Goal: Contribute content: Contribute content

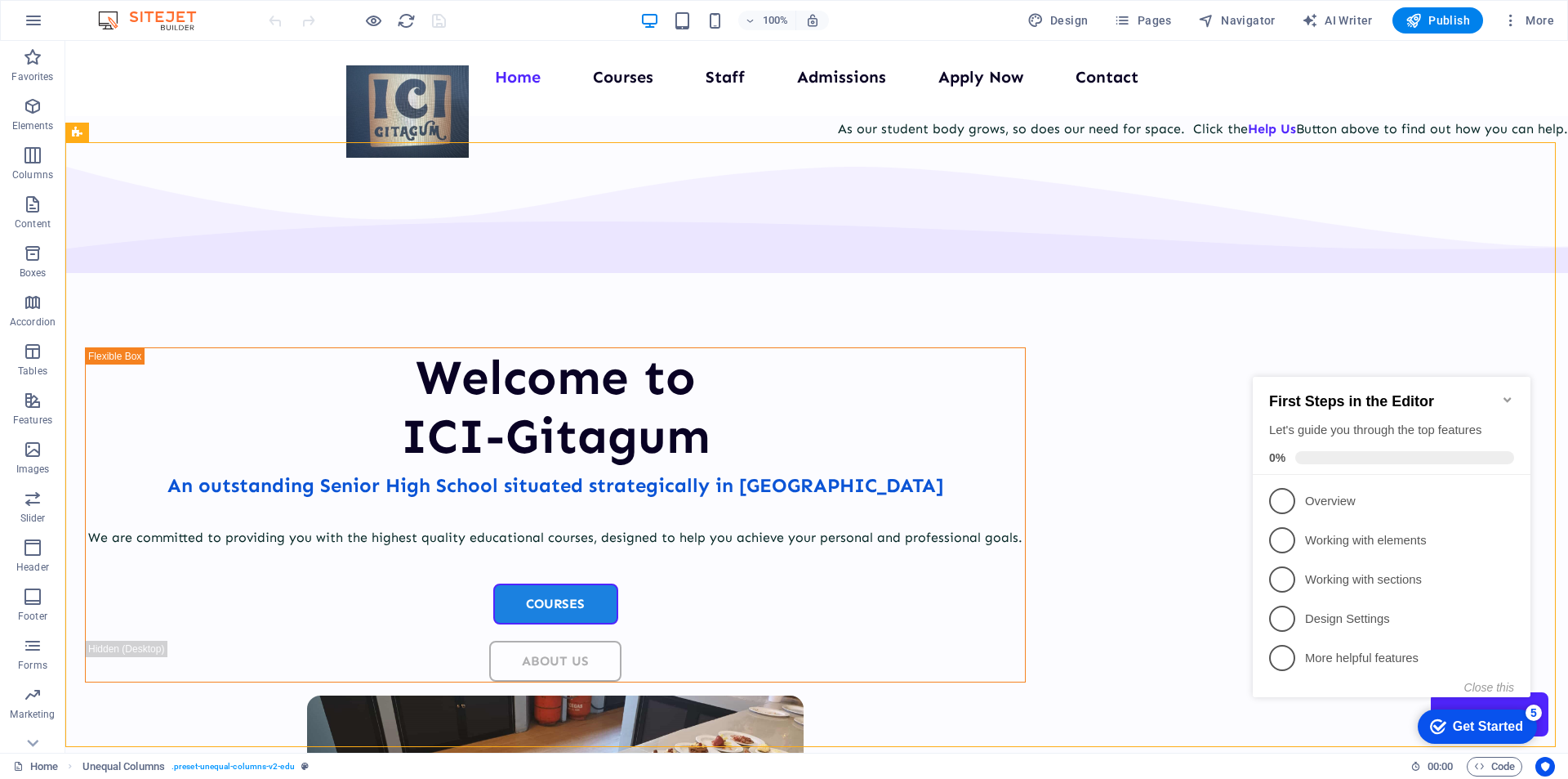
click at [1505, 397] on icon "Minimize checklist" at bounding box center [1508, 399] width 8 height 5
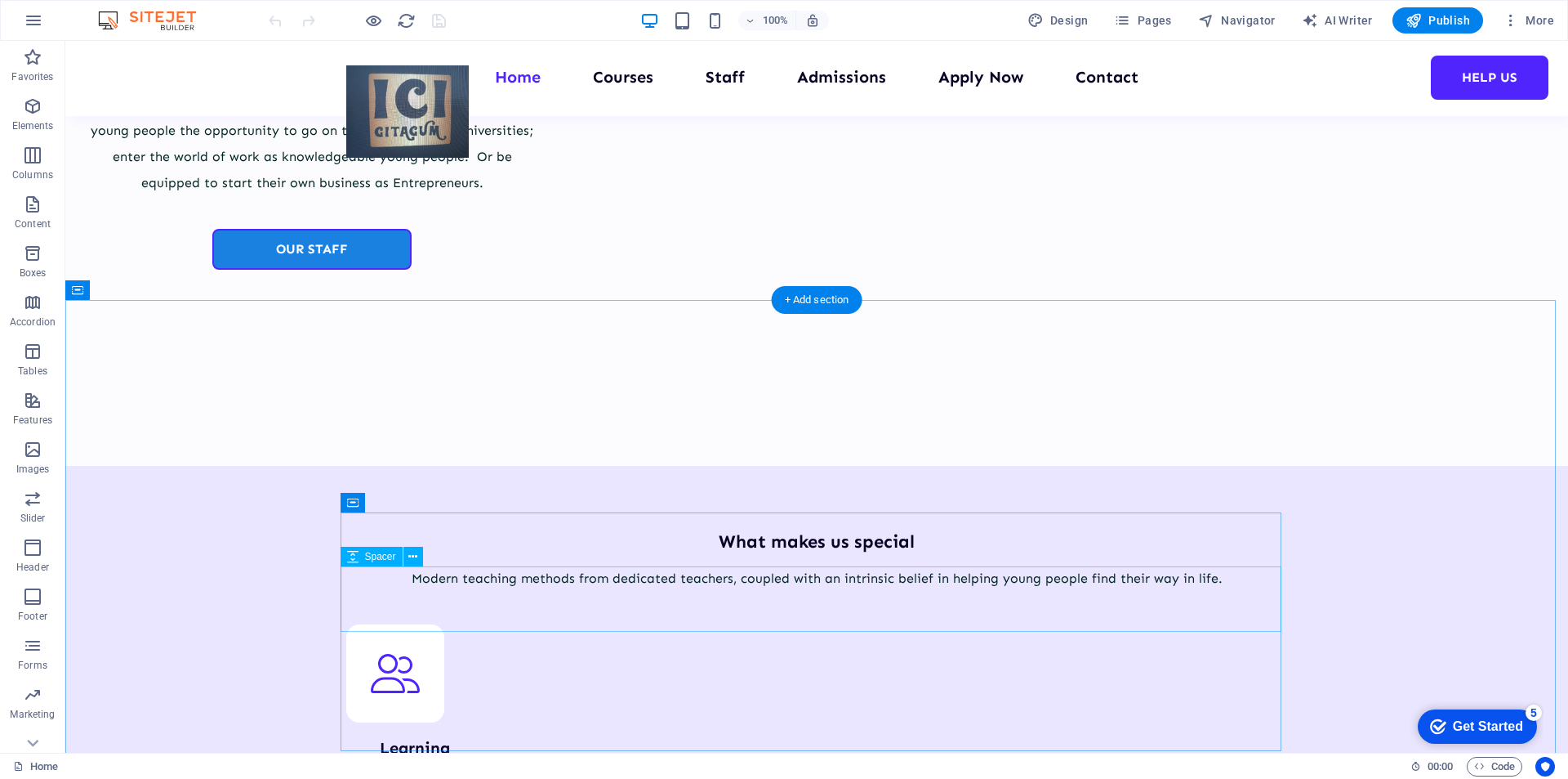
scroll to position [1716, 0]
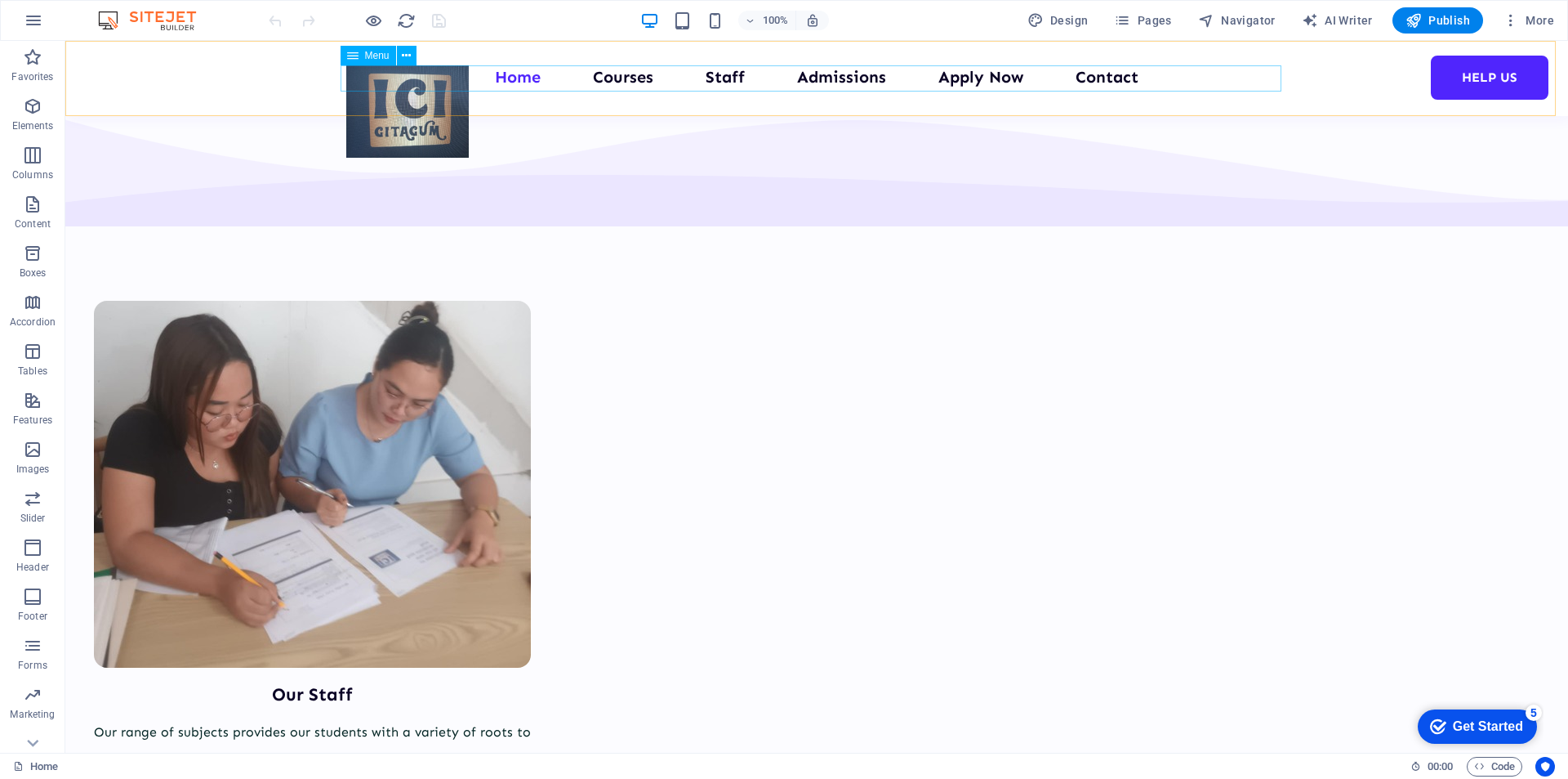
click at [611, 78] on nav "Home Courses Staff Admissions Apply Now Contact Help us" at bounding box center [817, 78] width 941 height 26
click at [626, 79] on nav "Home Courses Staff Admissions Apply Now Contact Help us" at bounding box center [817, 78] width 941 height 26
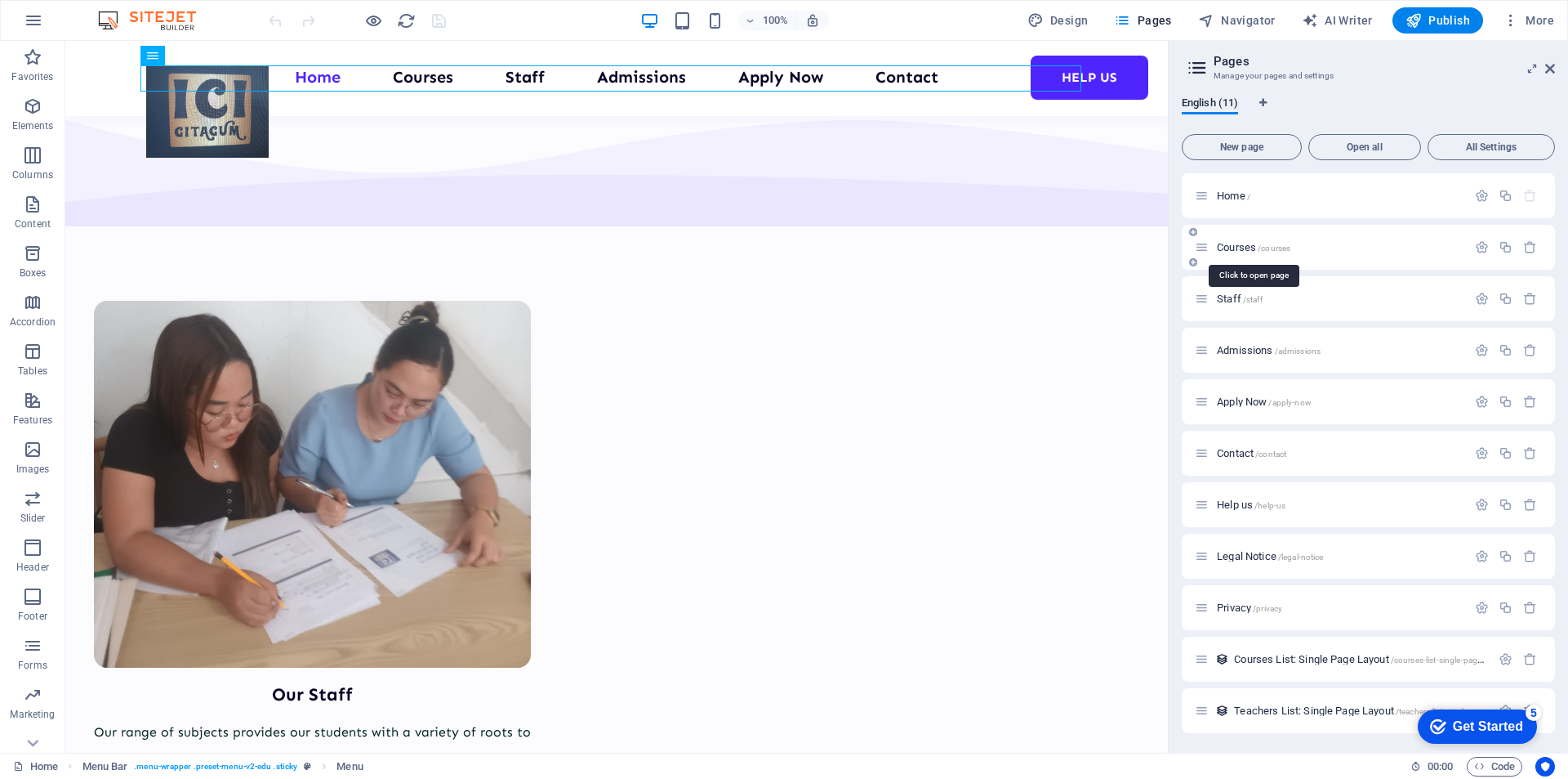
click at [1232, 247] on span "Courses /courses" at bounding box center [1254, 247] width 74 height 13
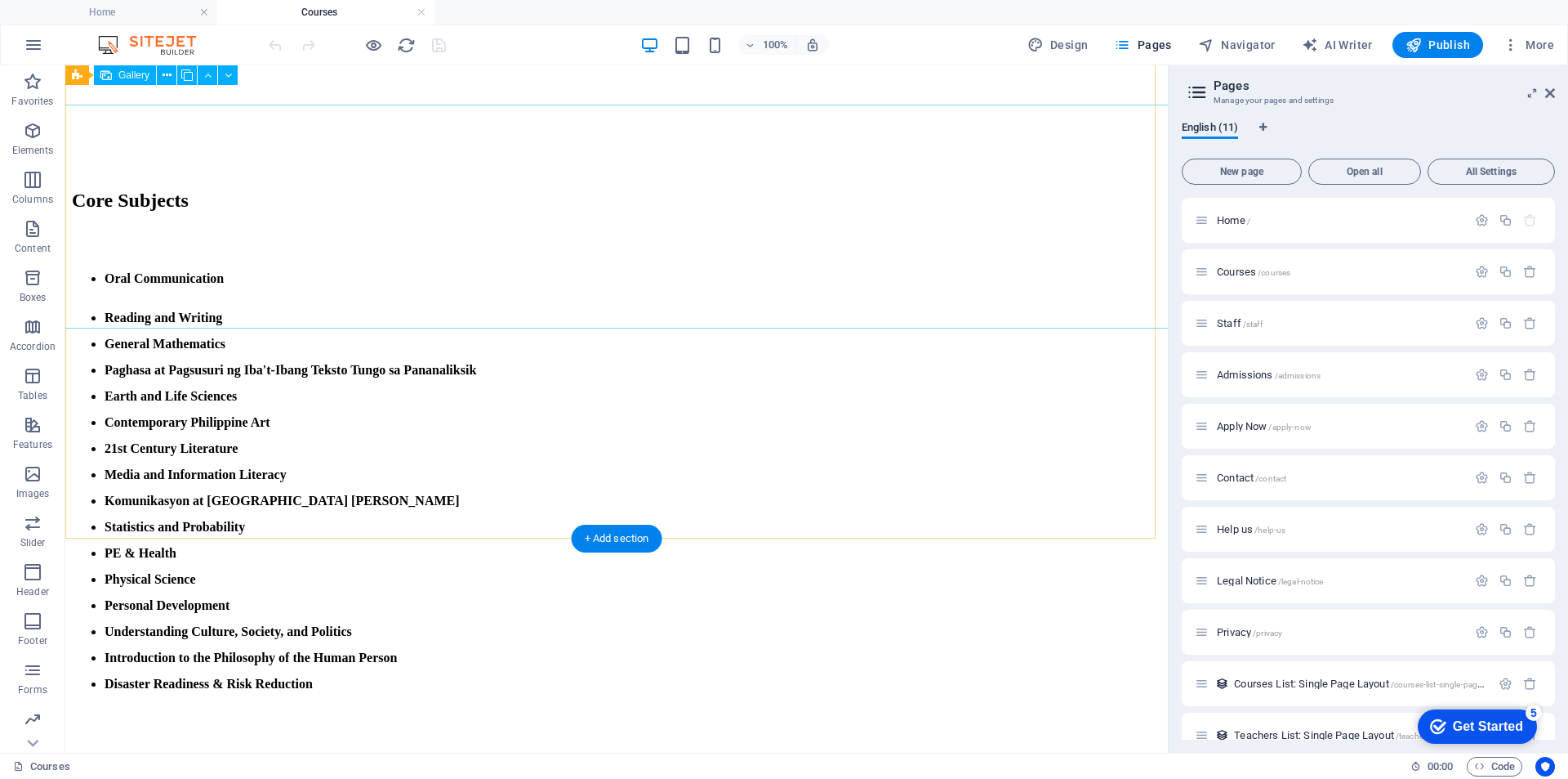
scroll to position [2125, 0]
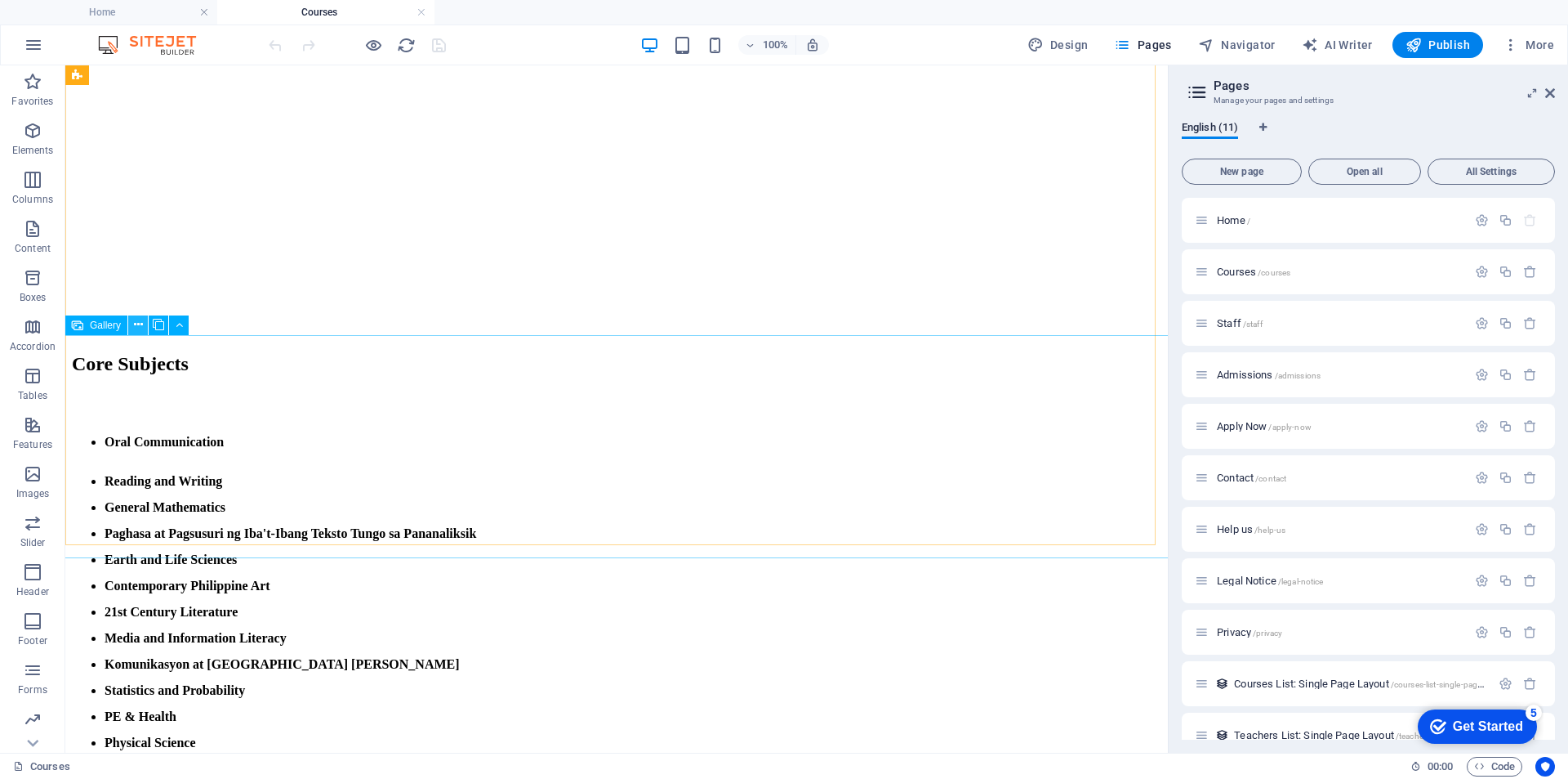
click at [137, 328] on icon at bounding box center [138, 325] width 9 height 18
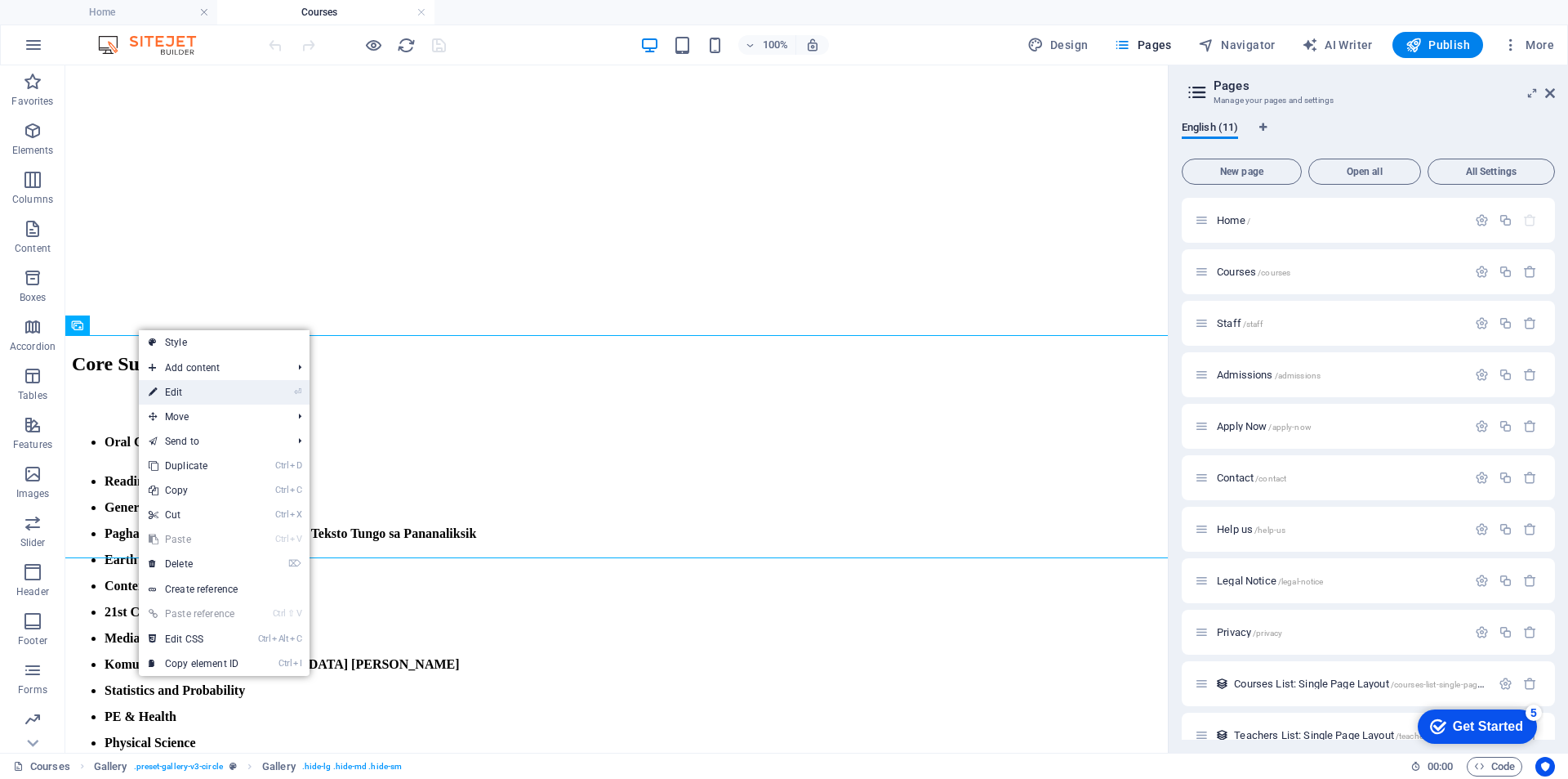
click at [168, 389] on link "⏎ Edit" at bounding box center [194, 391] width 109 height 24
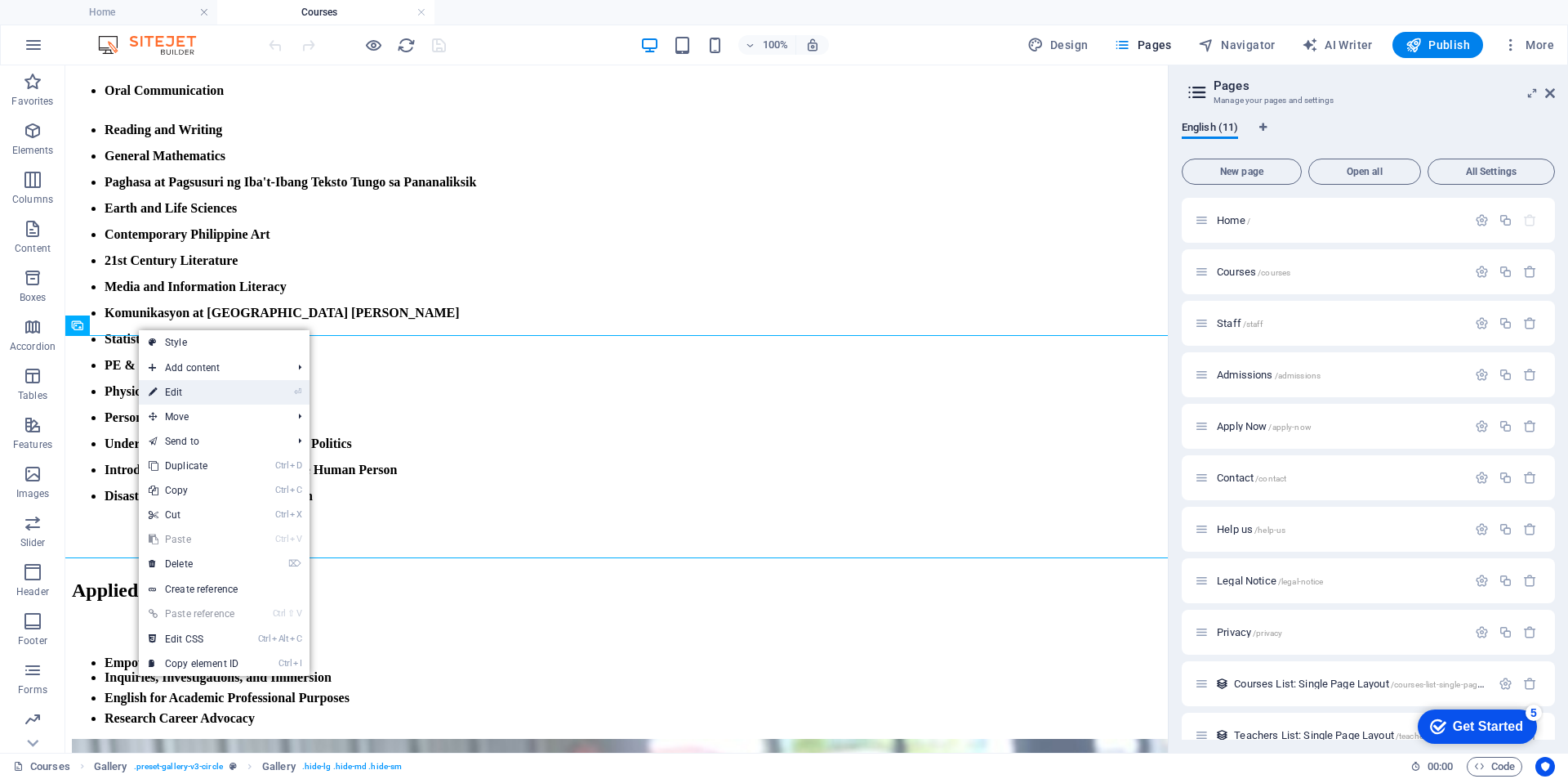
select select "4"
select select "px"
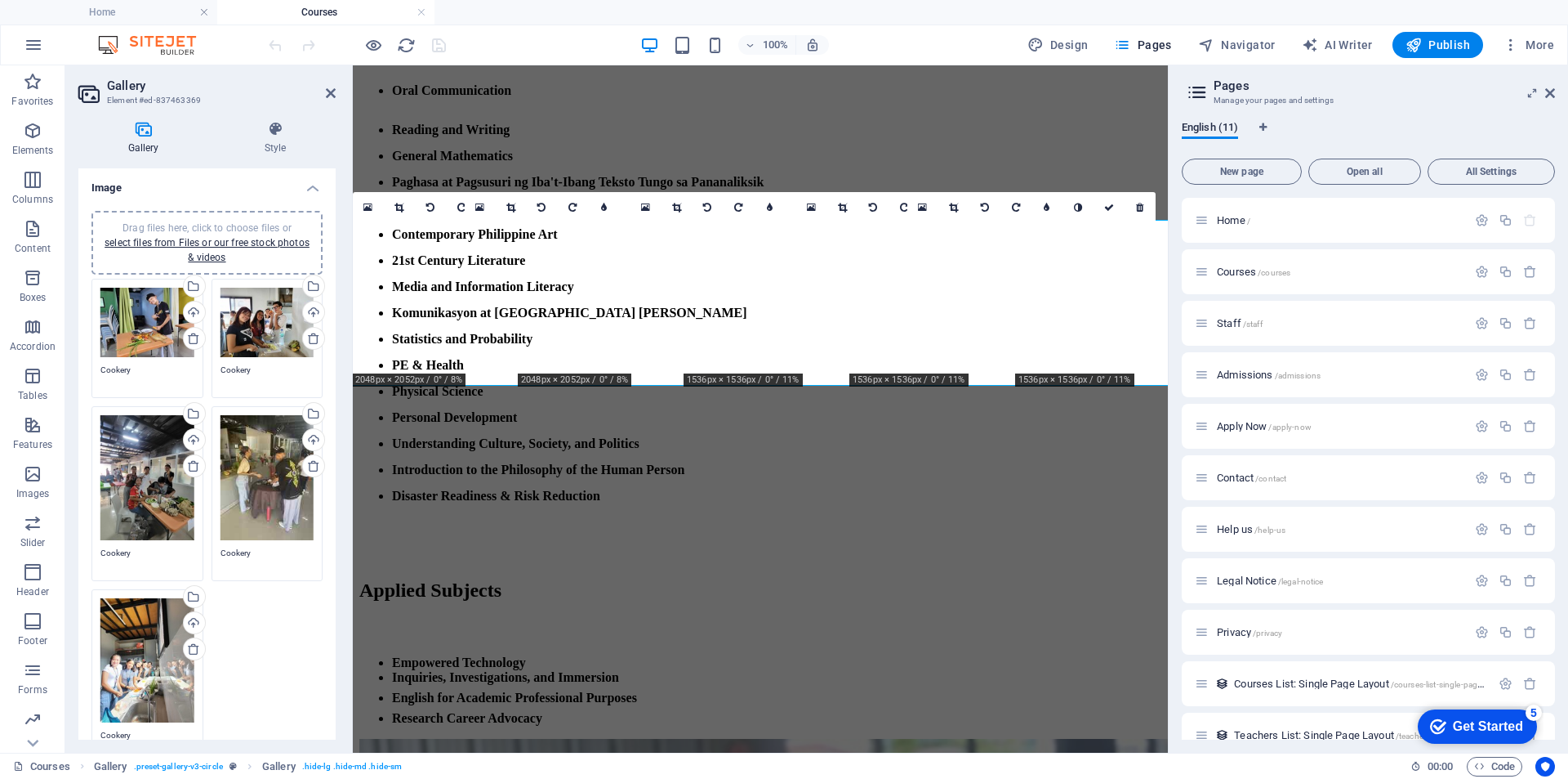
scroll to position [1827, 0]
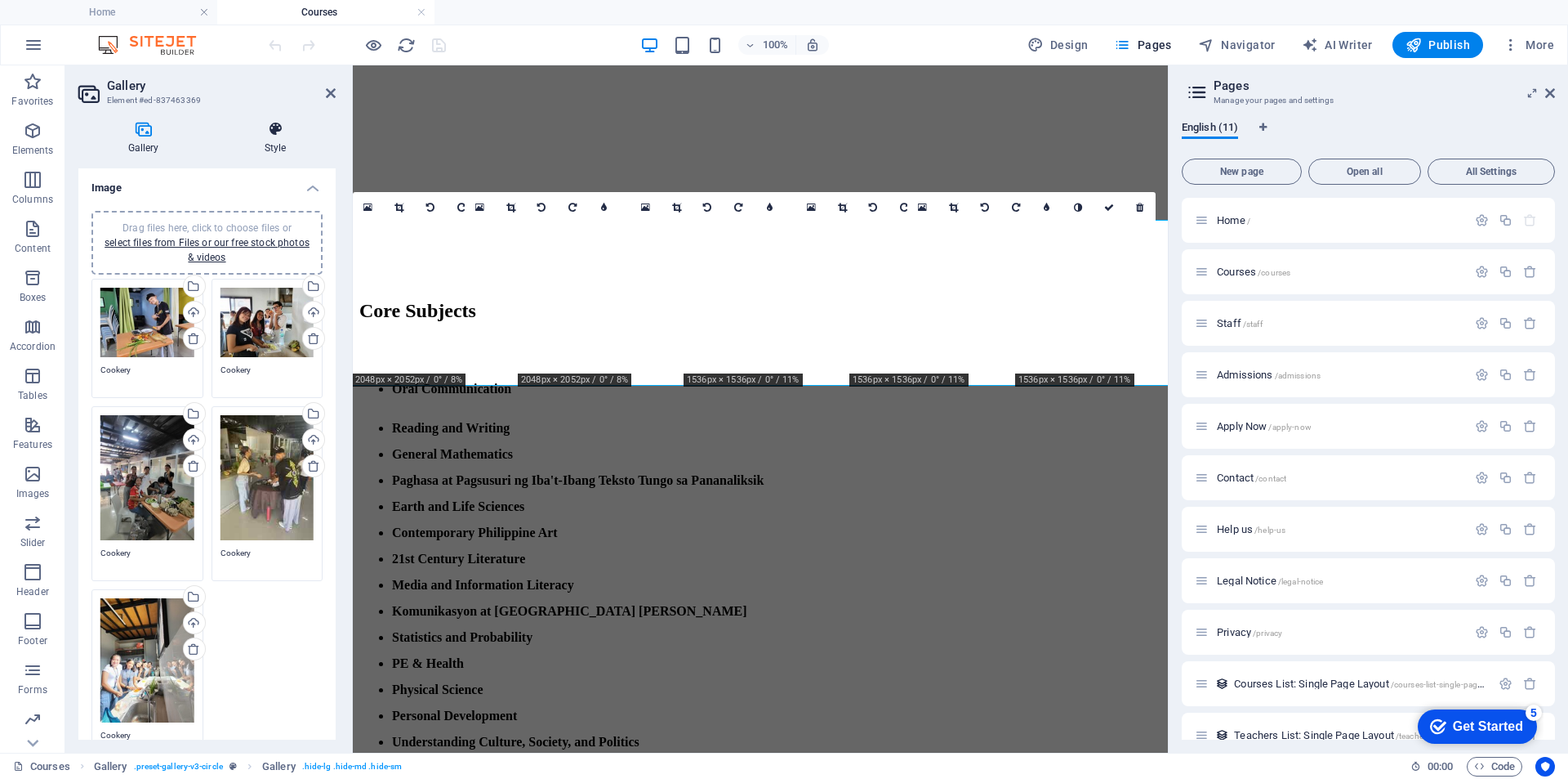
click at [290, 133] on icon at bounding box center [275, 129] width 121 height 17
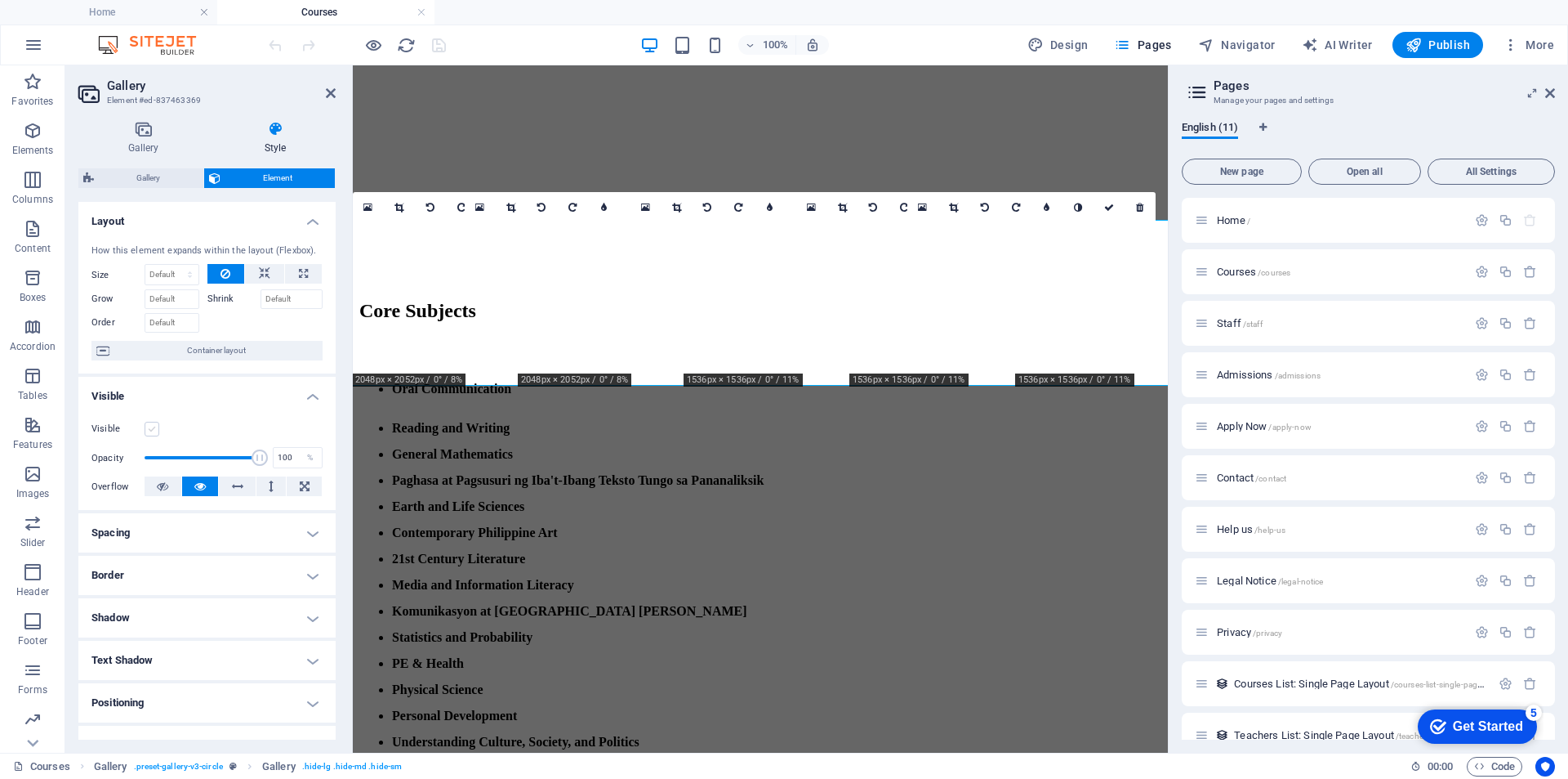
click at [149, 425] on label at bounding box center [152, 428] width 15 height 15
click at [0, 0] on input "Visible" at bounding box center [0, 0] width 0 height 0
click at [329, 87] on icon at bounding box center [331, 93] width 10 height 13
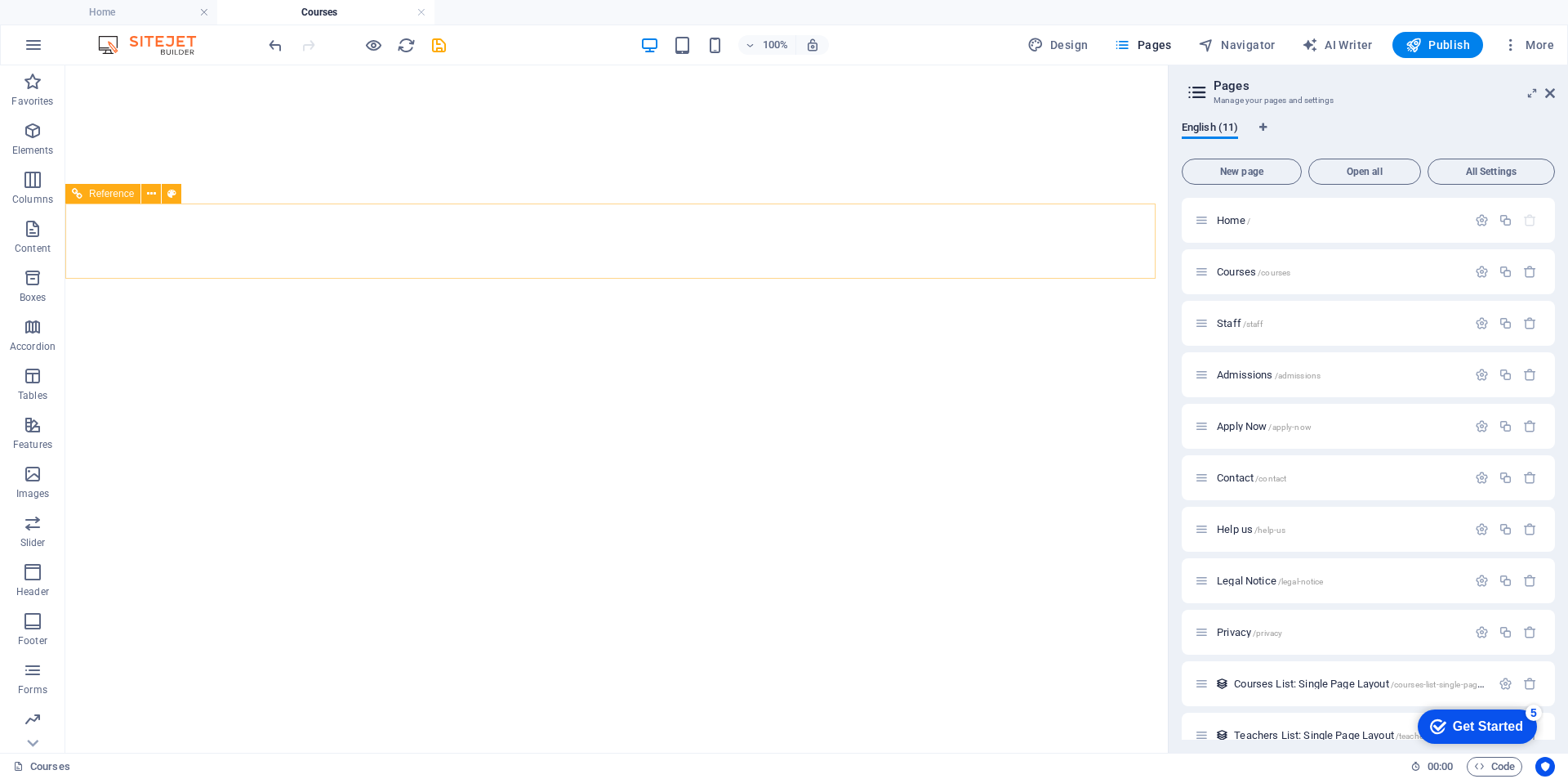
scroll to position [899, 0]
click at [147, 13] on h4 "Home" at bounding box center [108, 12] width 217 height 18
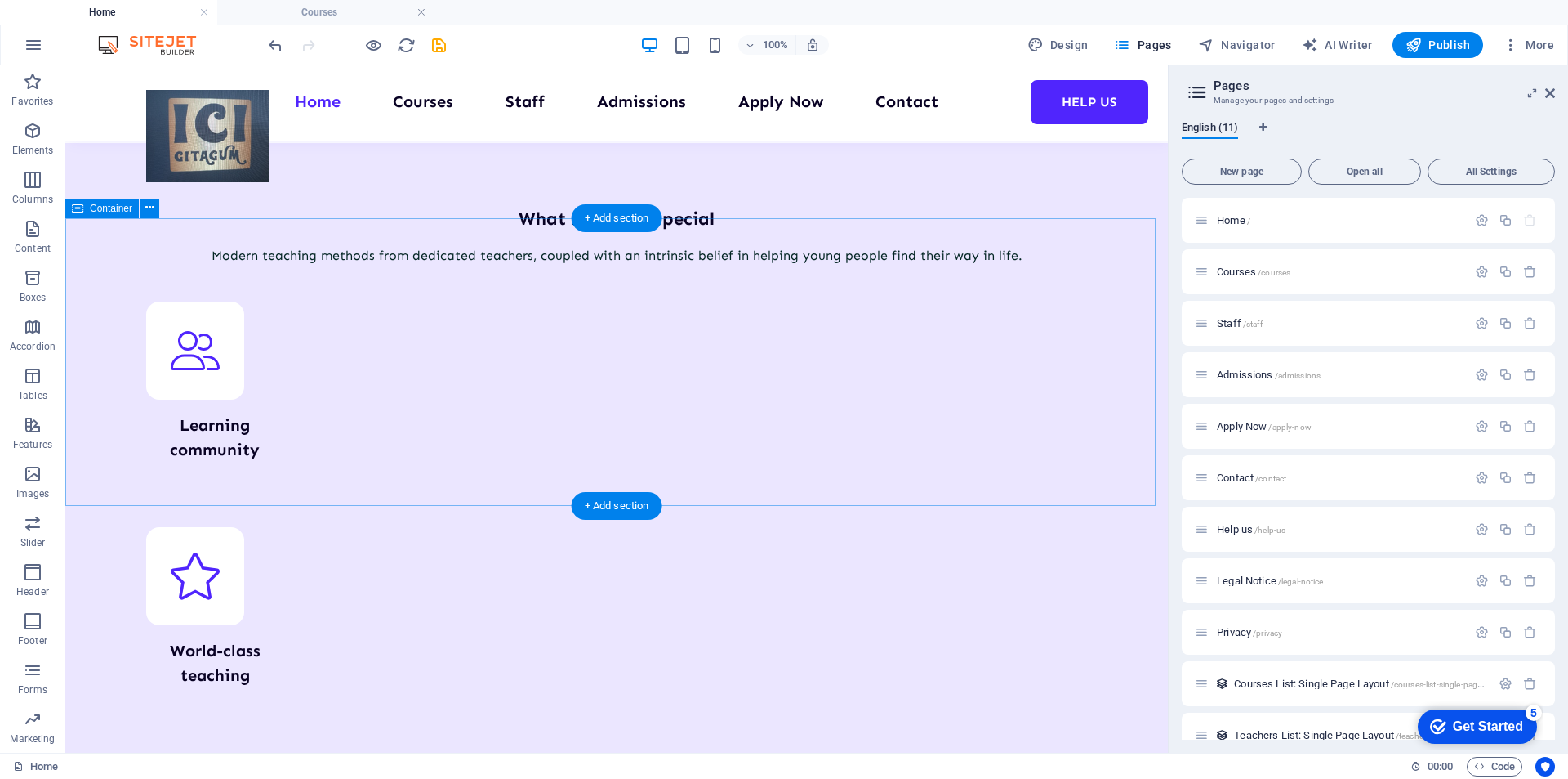
scroll to position [2452, 0]
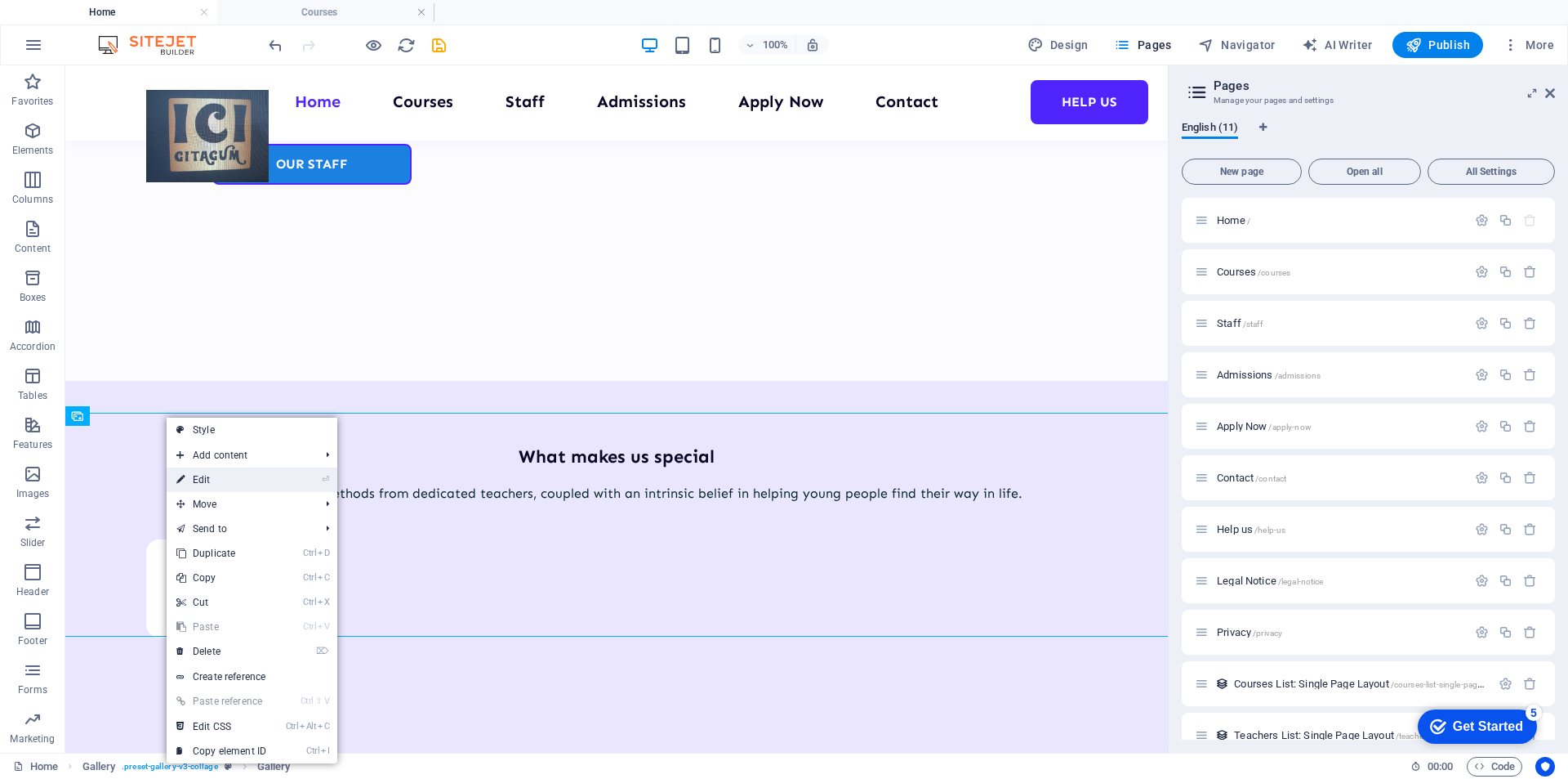
click at [196, 476] on link "⏎ Edit" at bounding box center [221, 479] width 109 height 24
select select "4"
select select "px"
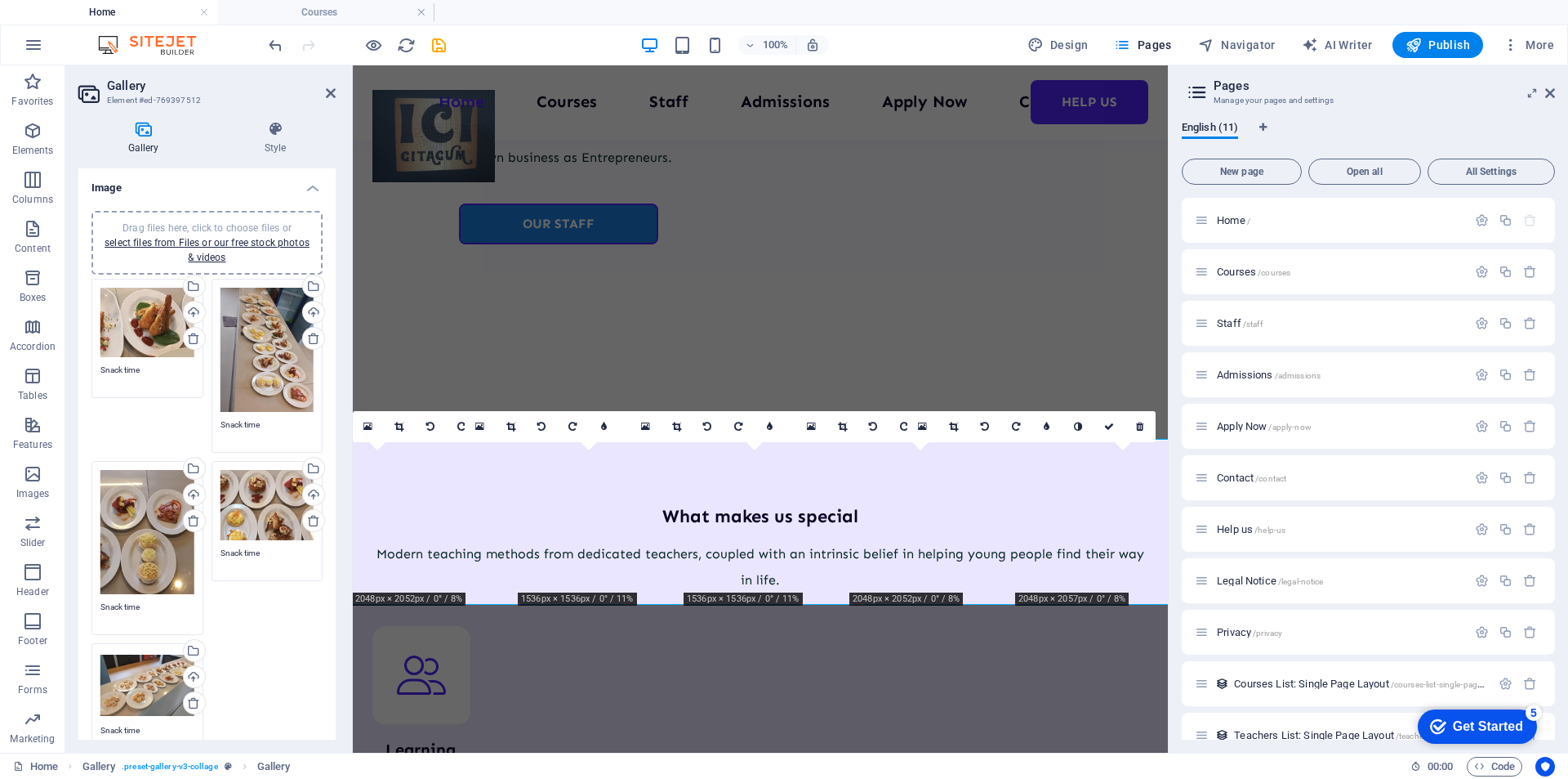
scroll to position [2437, 0]
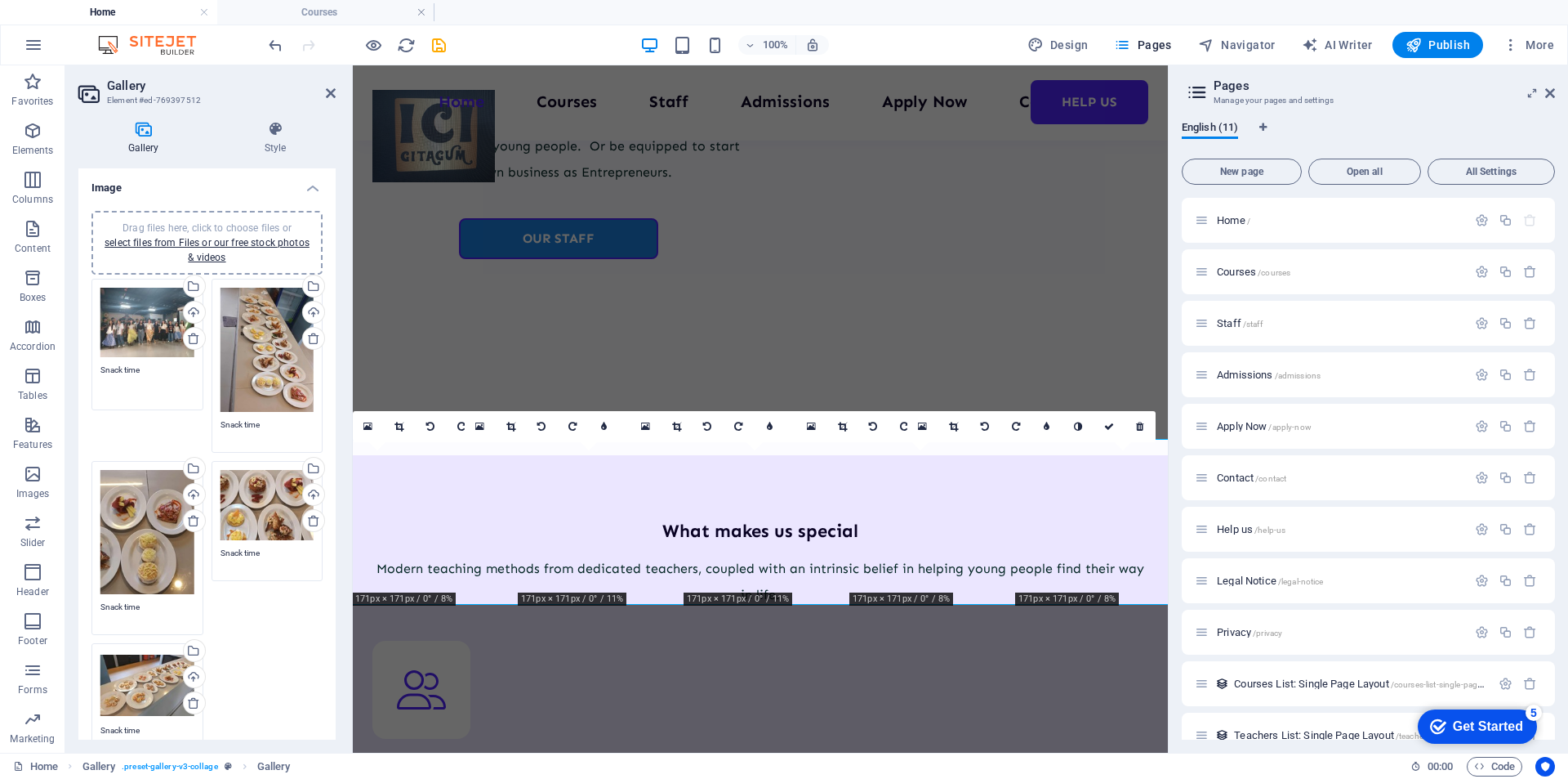
drag, startPoint x: 143, startPoint y: 367, endPoint x: 82, endPoint y: 374, distance: 61.4
click at [82, 374] on div "Drag files here, click to choose files or select files from Files or our free s…" at bounding box center [207, 500] width 257 height 605
type textarea "b"
drag, startPoint x: 164, startPoint y: 363, endPoint x: 77, endPoint y: 367, distance: 87.1
click at [77, 367] on div "Gallery Style Image Drag files here, click to choose files or select files from…" at bounding box center [206, 430] width 283 height 645
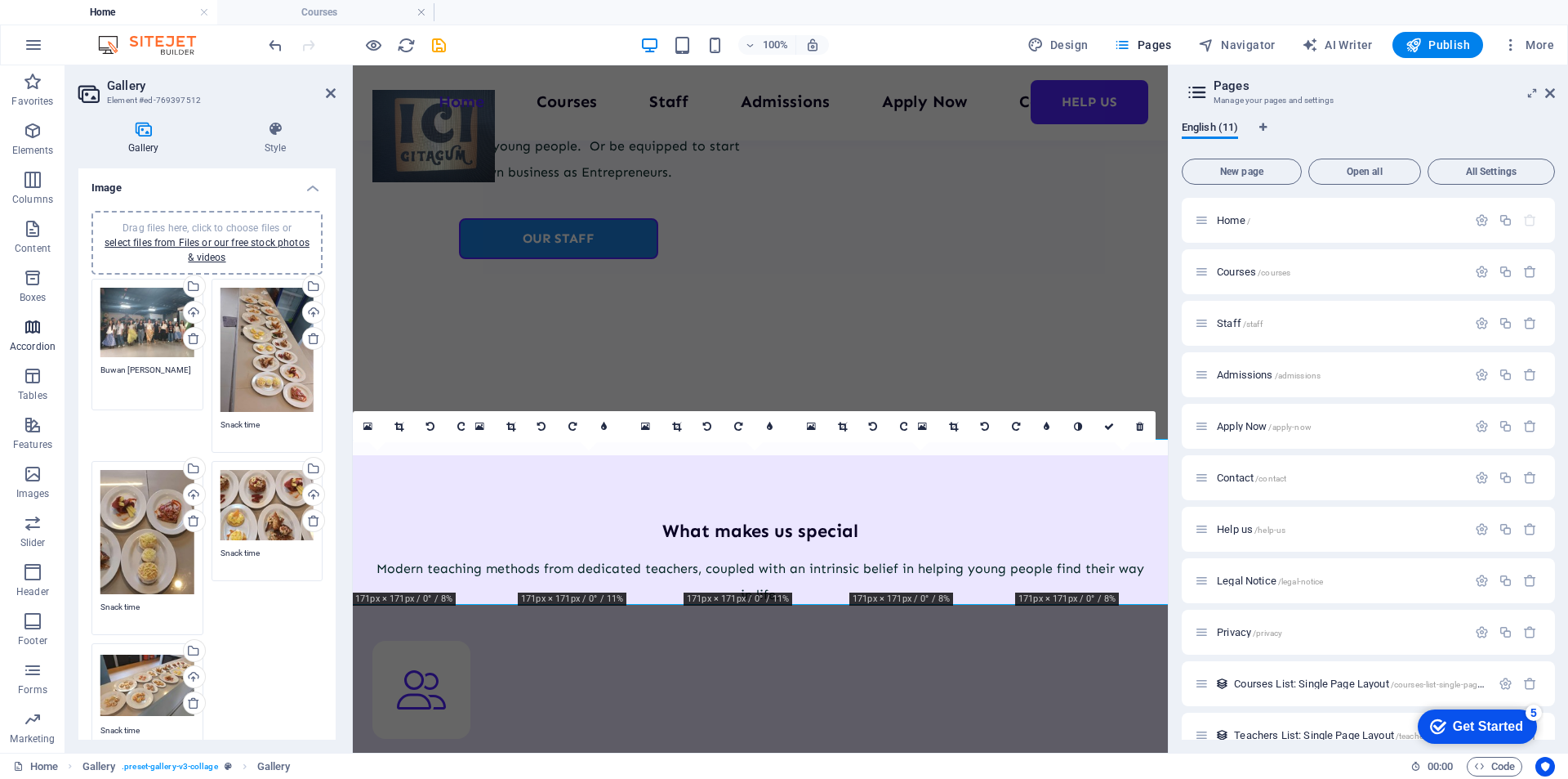
type textarea "Buwan [PERSON_NAME]"
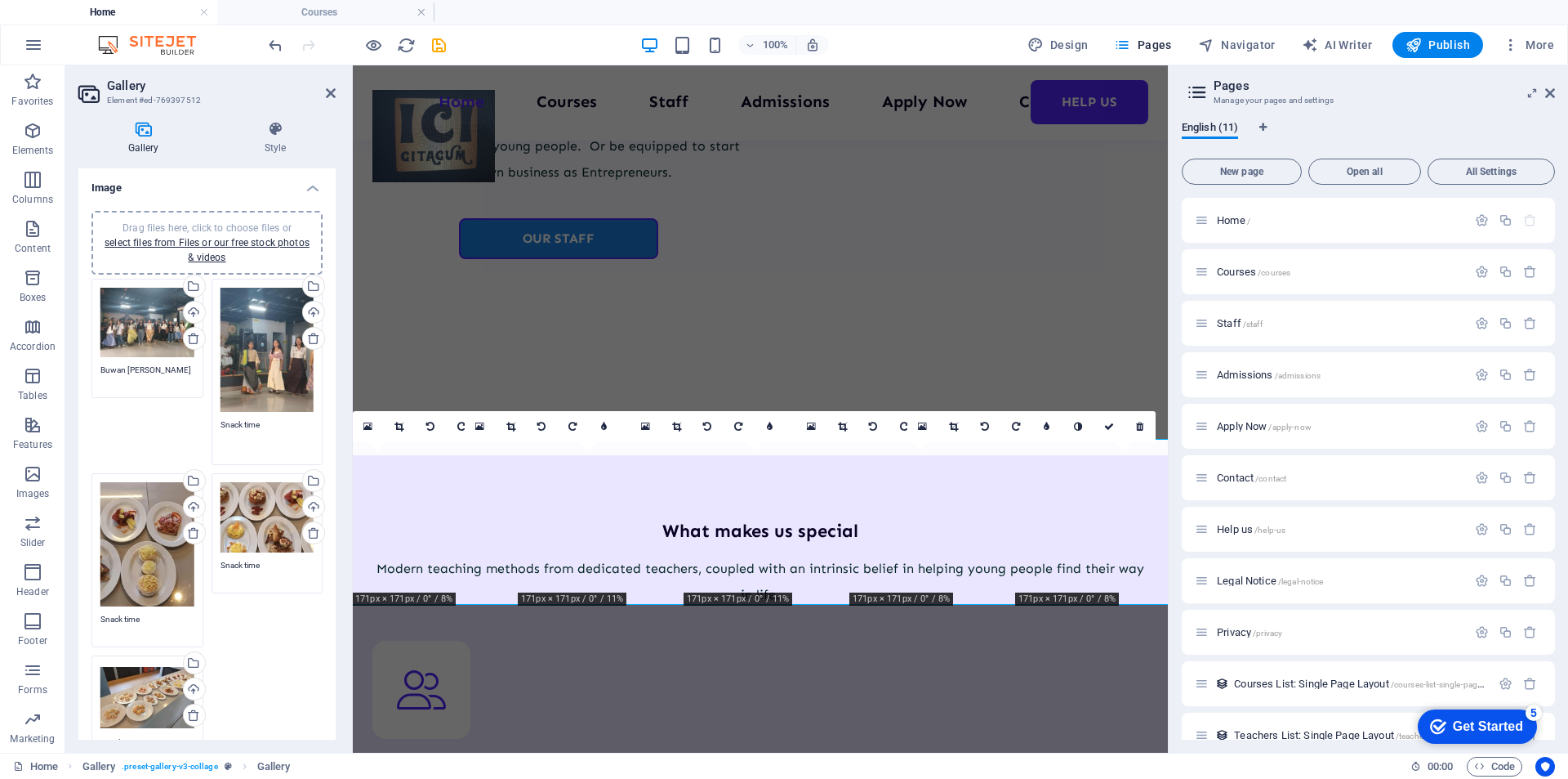
drag, startPoint x: 259, startPoint y: 422, endPoint x: 205, endPoint y: 425, distance: 54.1
click at [207, 425] on div "Drag files here, click to choose files or select files from Files or our free s…" at bounding box center [267, 372] width 120 height 195
paste textarea "Buwan [PERSON_NAME]"
type textarea "Buwan [PERSON_NAME]"
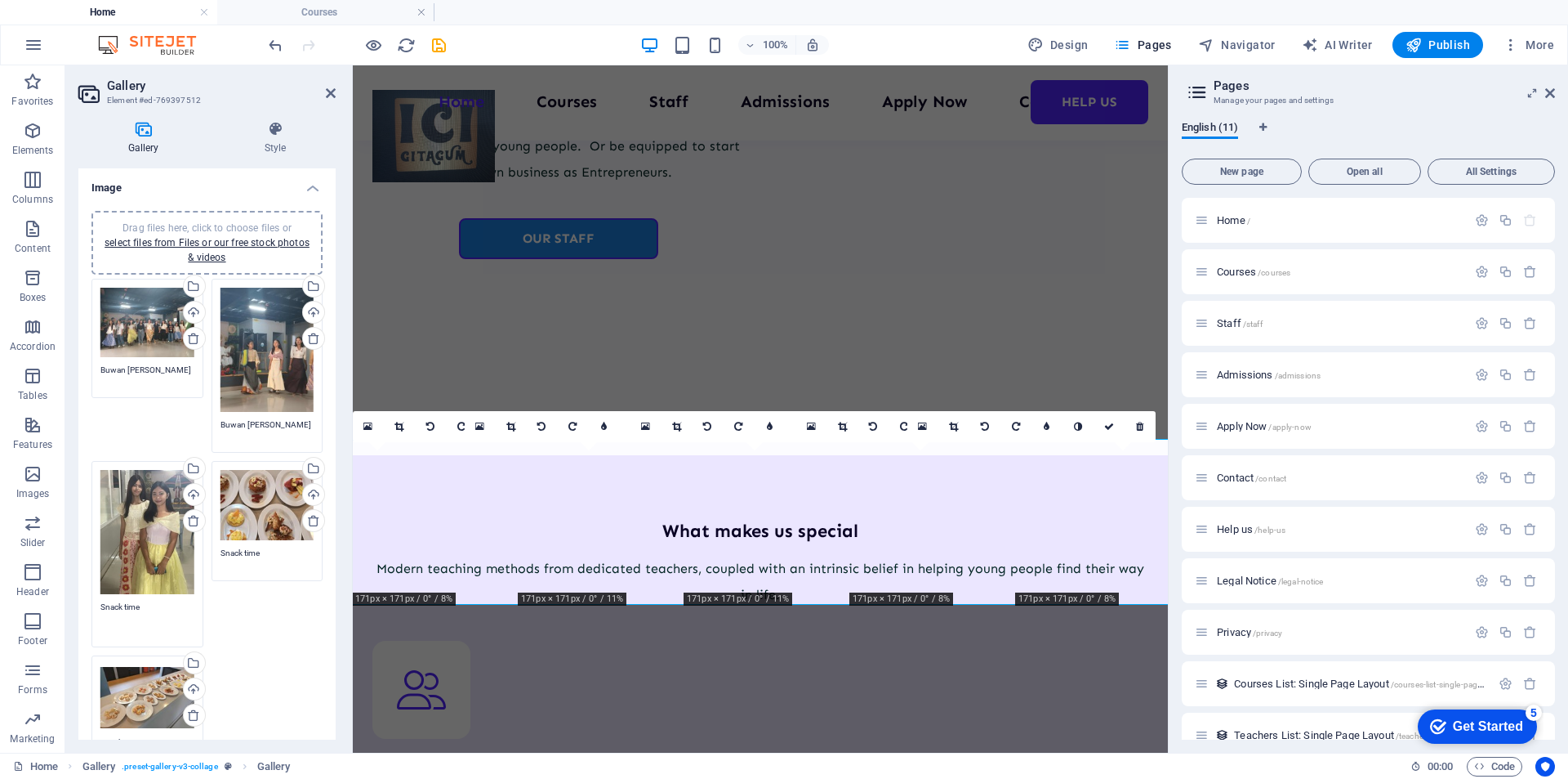
drag, startPoint x: 160, startPoint y: 615, endPoint x: 84, endPoint y: 611, distance: 76.1
click at [84, 611] on div "Drag files here, click to choose files or select files from Files or our free s…" at bounding box center [207, 506] width 257 height 617
paste textarea "Buwan [PERSON_NAME]"
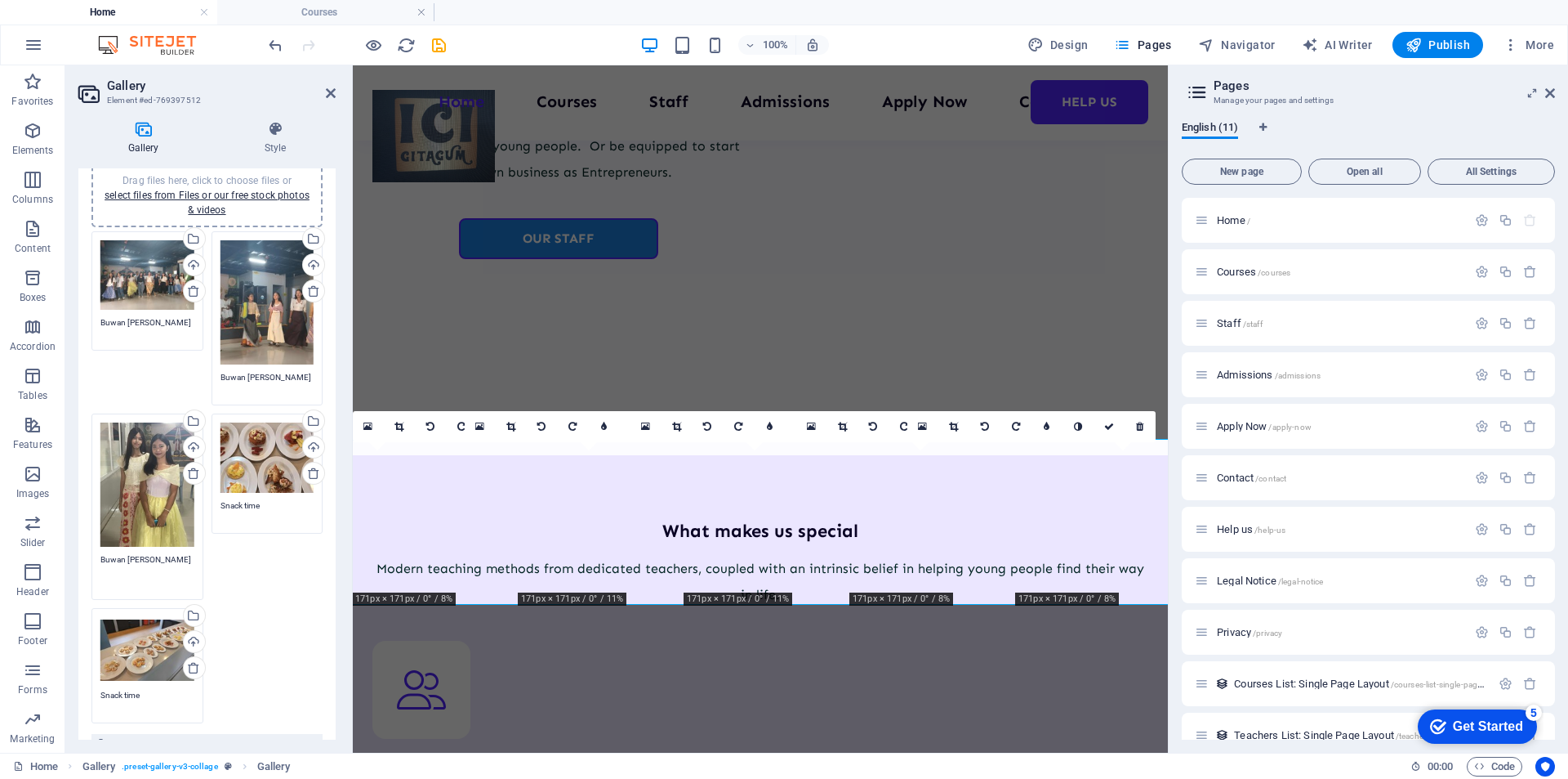
scroll to position [82, 0]
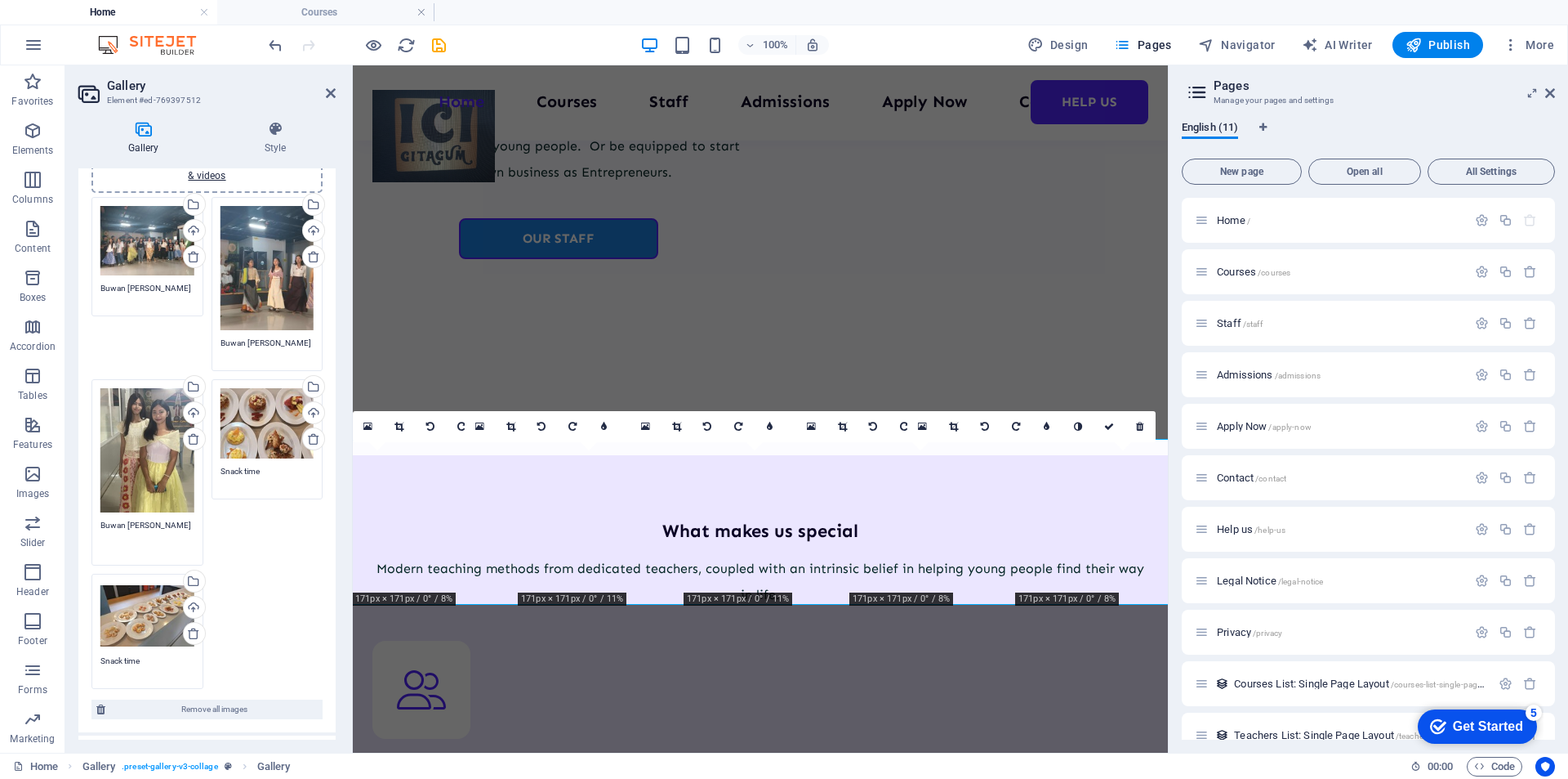
type textarea "Buwan [PERSON_NAME]"
drag, startPoint x: 154, startPoint y: 658, endPoint x: 87, endPoint y: 647, distance: 67.9
click at [87, 647] on div "Drag files here, click to choose files or select files from Files or our free s…" at bounding box center [207, 425] width 257 height 617
paste textarea "Buwan [PERSON_NAME]"
type textarea "Buwan [PERSON_NAME]"
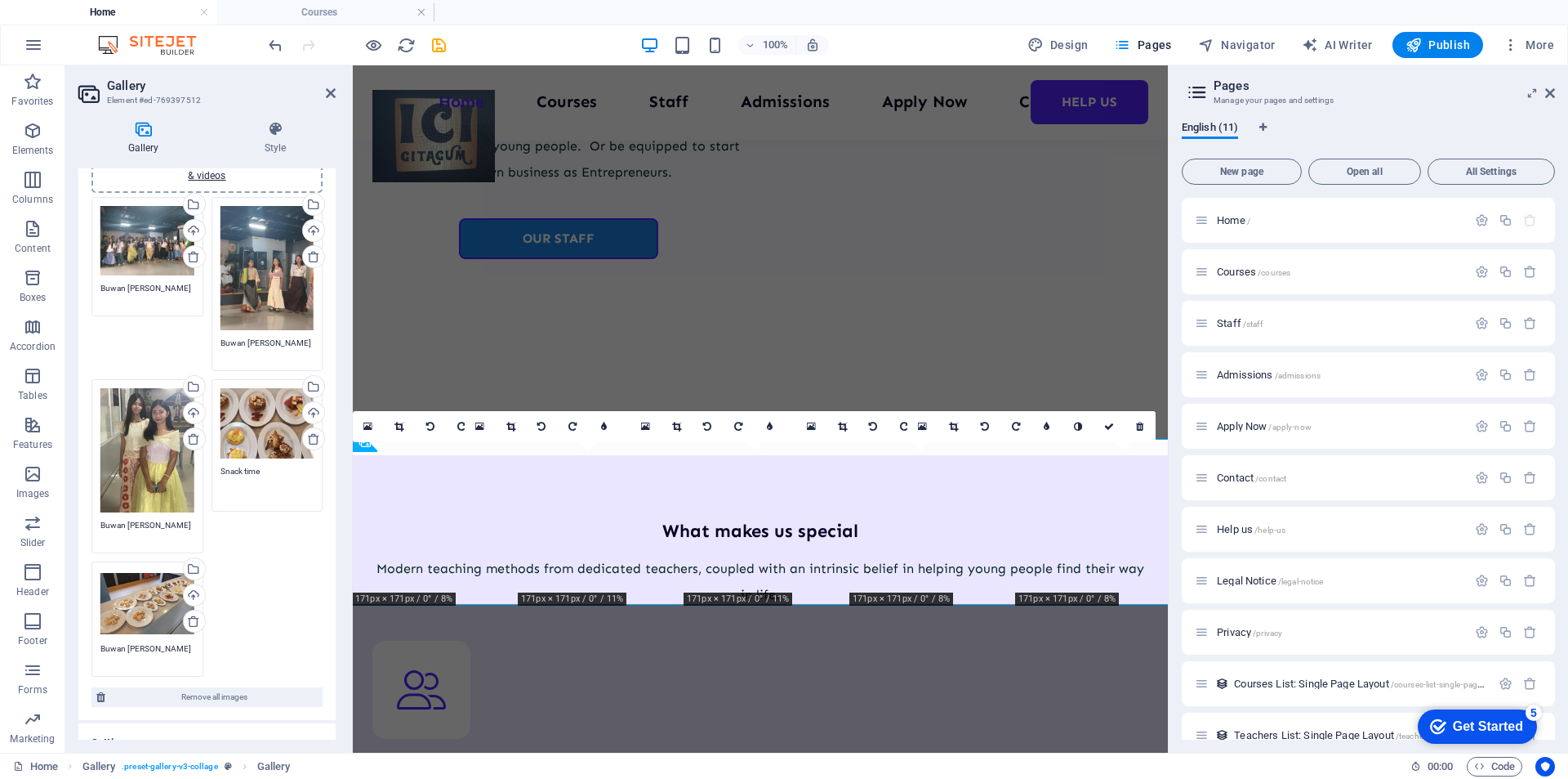
drag, startPoint x: 267, startPoint y: 470, endPoint x: 219, endPoint y: 468, distance: 48.0
click at [221, 468] on textarea "Snack time" at bounding box center [268, 484] width 94 height 37
paste textarea "Buwan [PERSON_NAME]"
type textarea "Buwan [PERSON_NAME]"
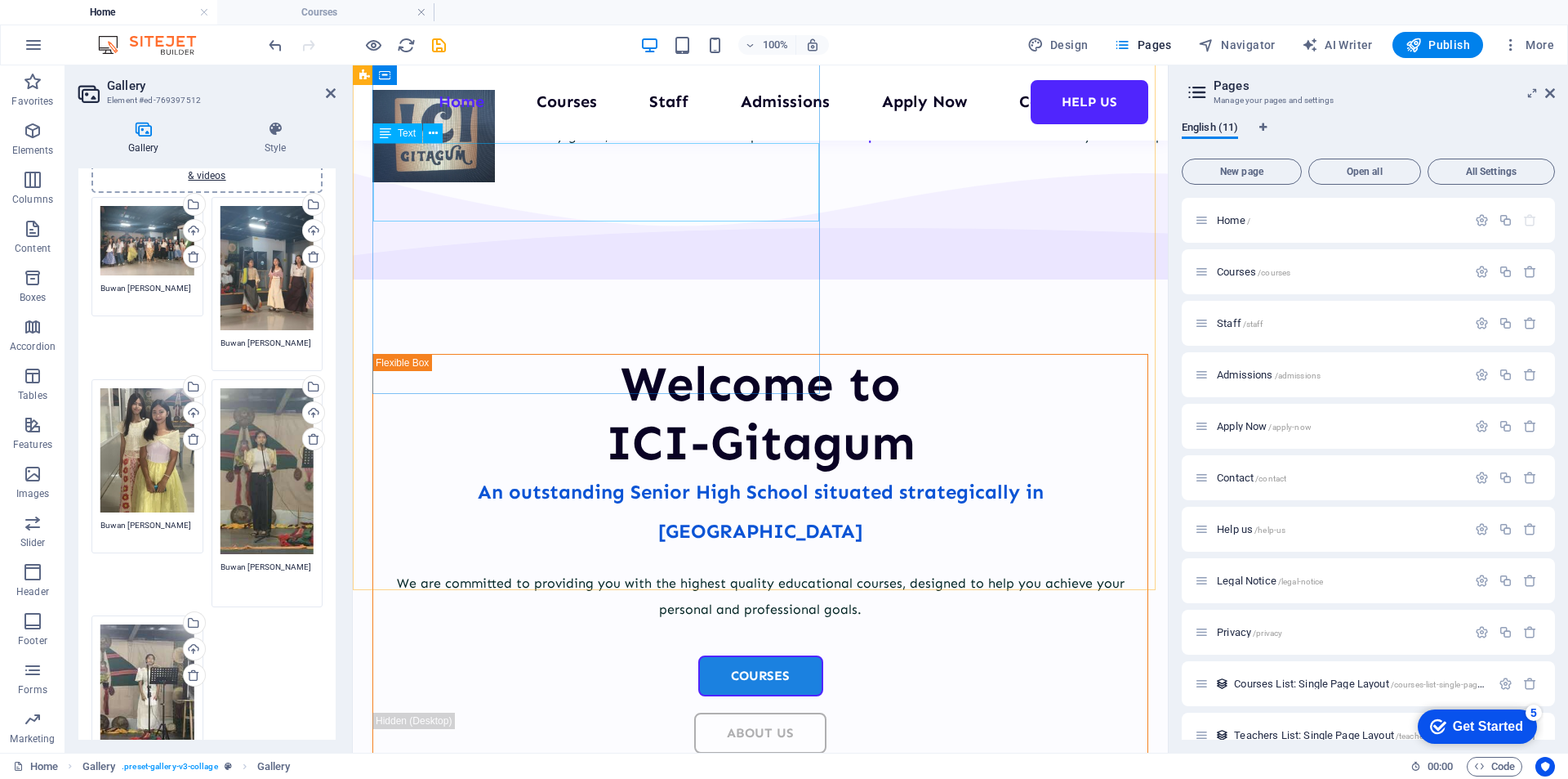
scroll to position [0, 0]
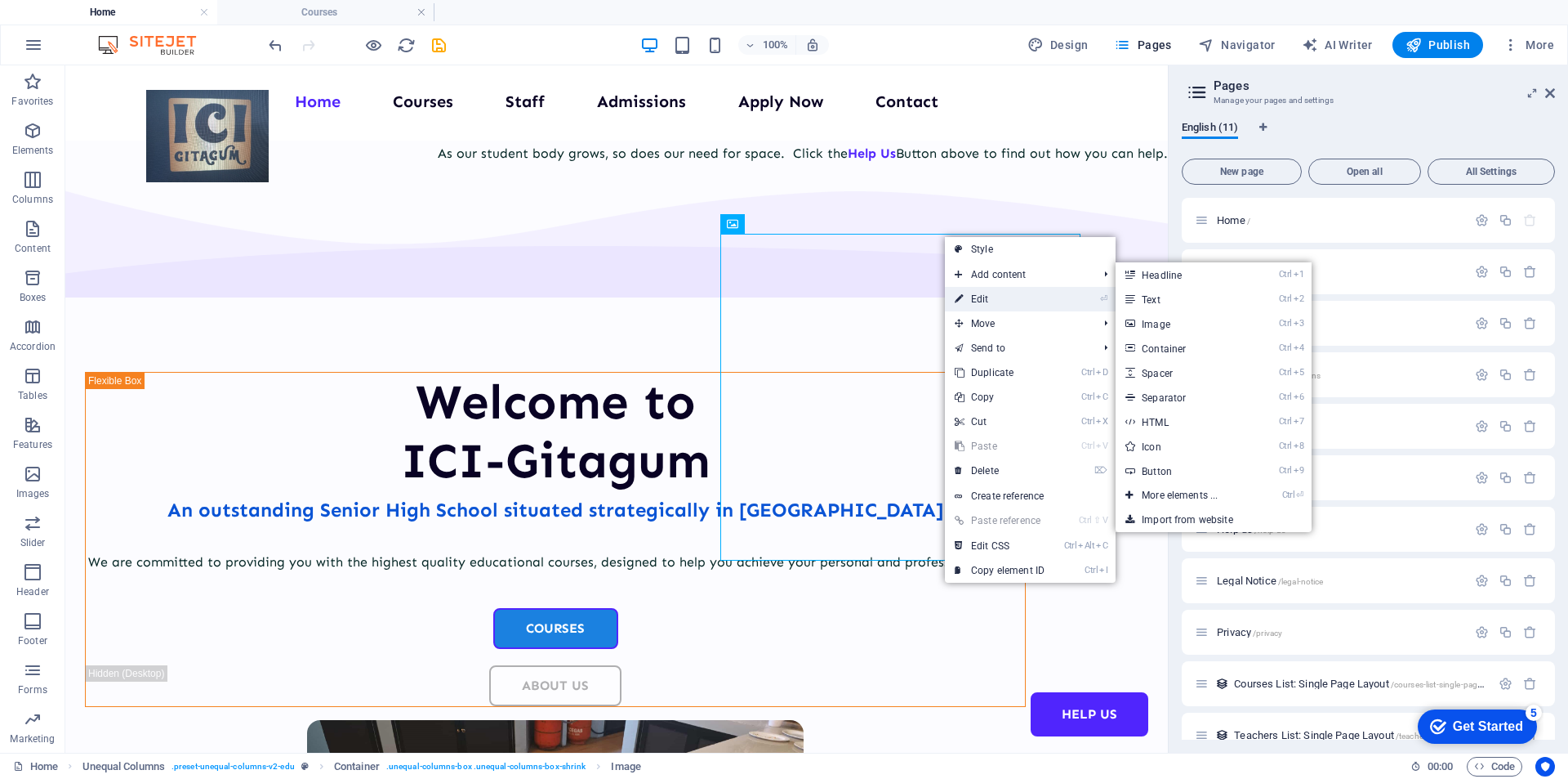
click at [979, 295] on link "⏎ Edit" at bounding box center [1000, 299] width 109 height 24
select select "px"
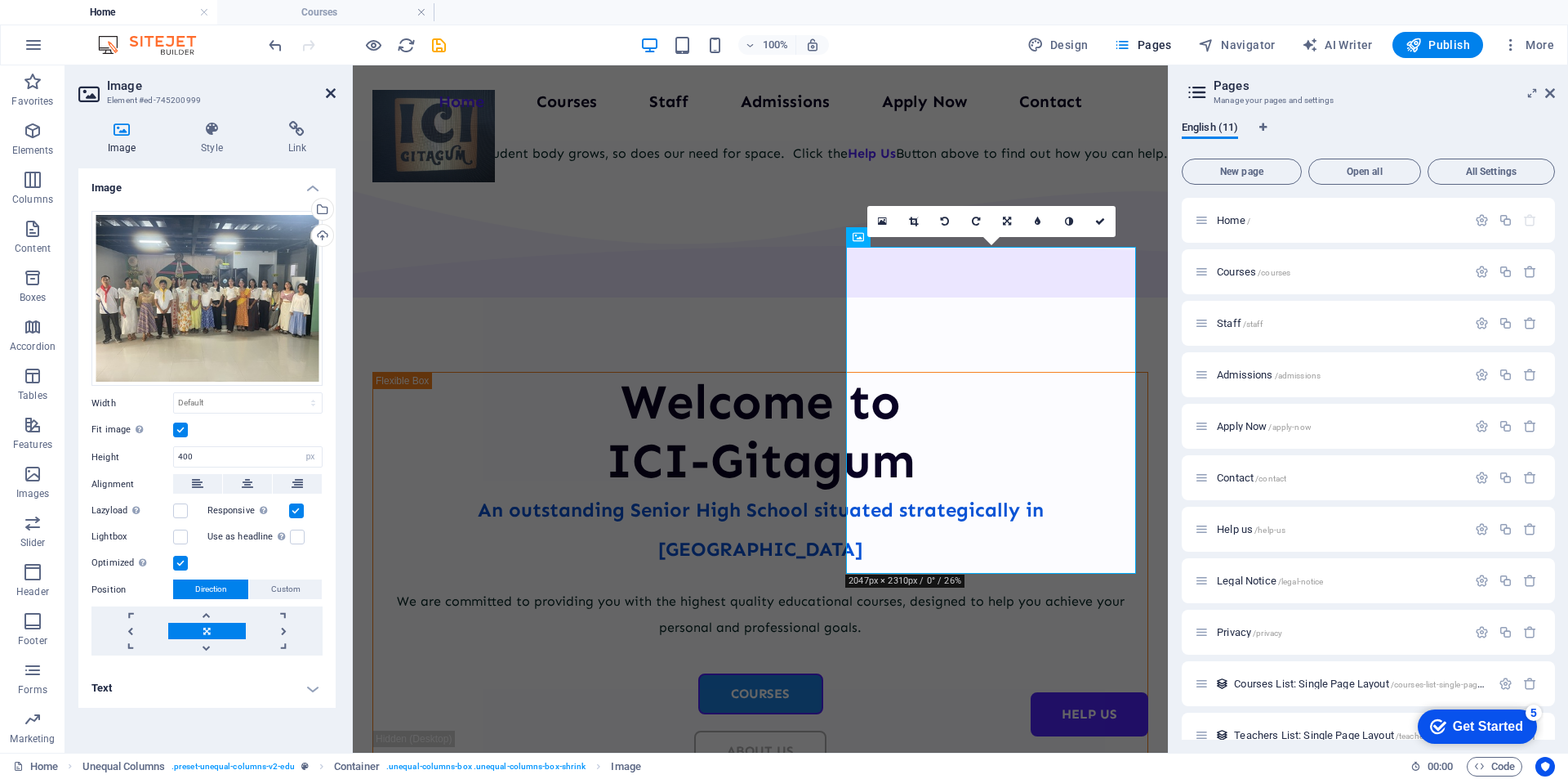
click at [326, 88] on icon at bounding box center [331, 93] width 10 height 13
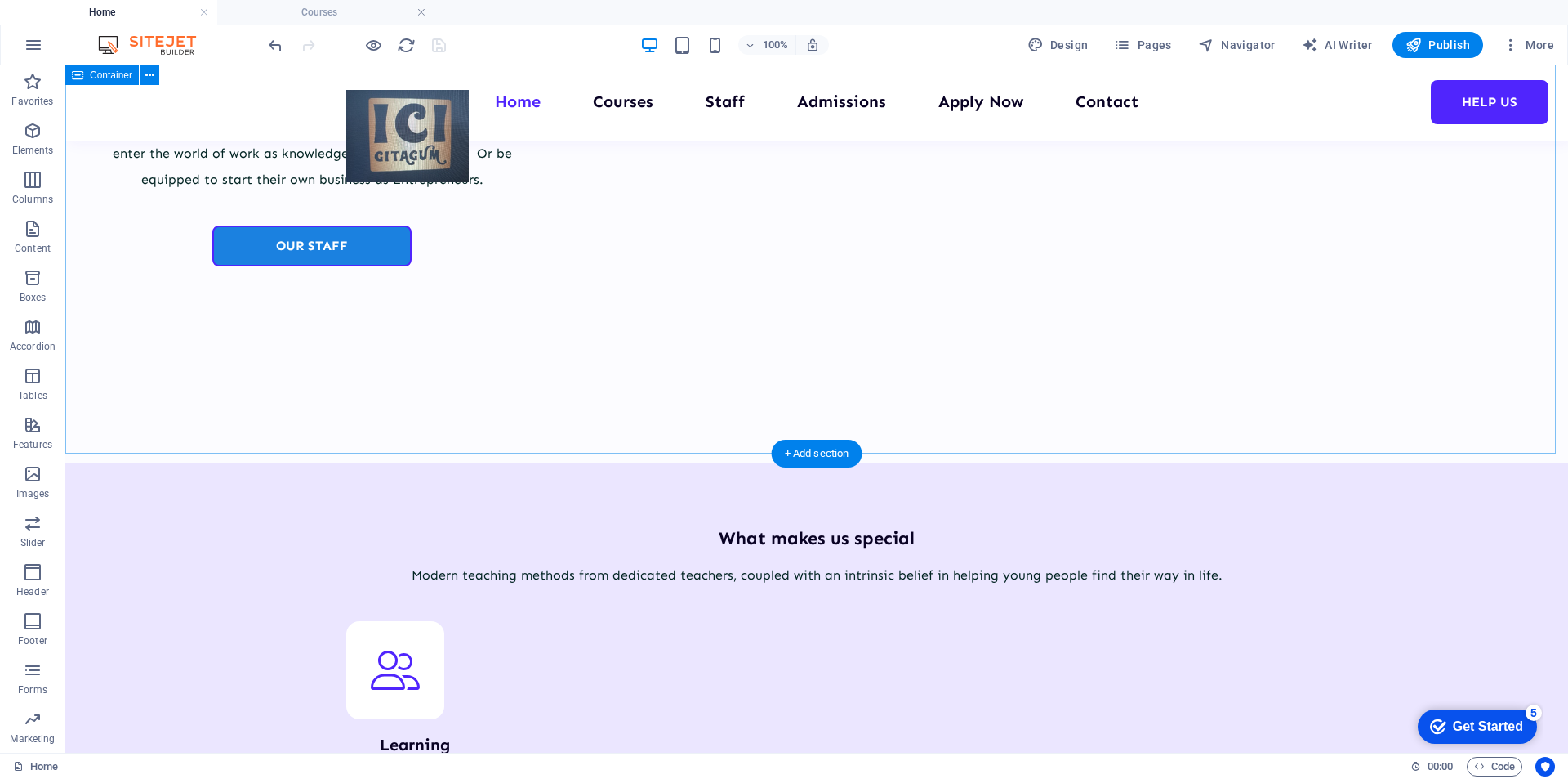
scroll to position [2370, 0]
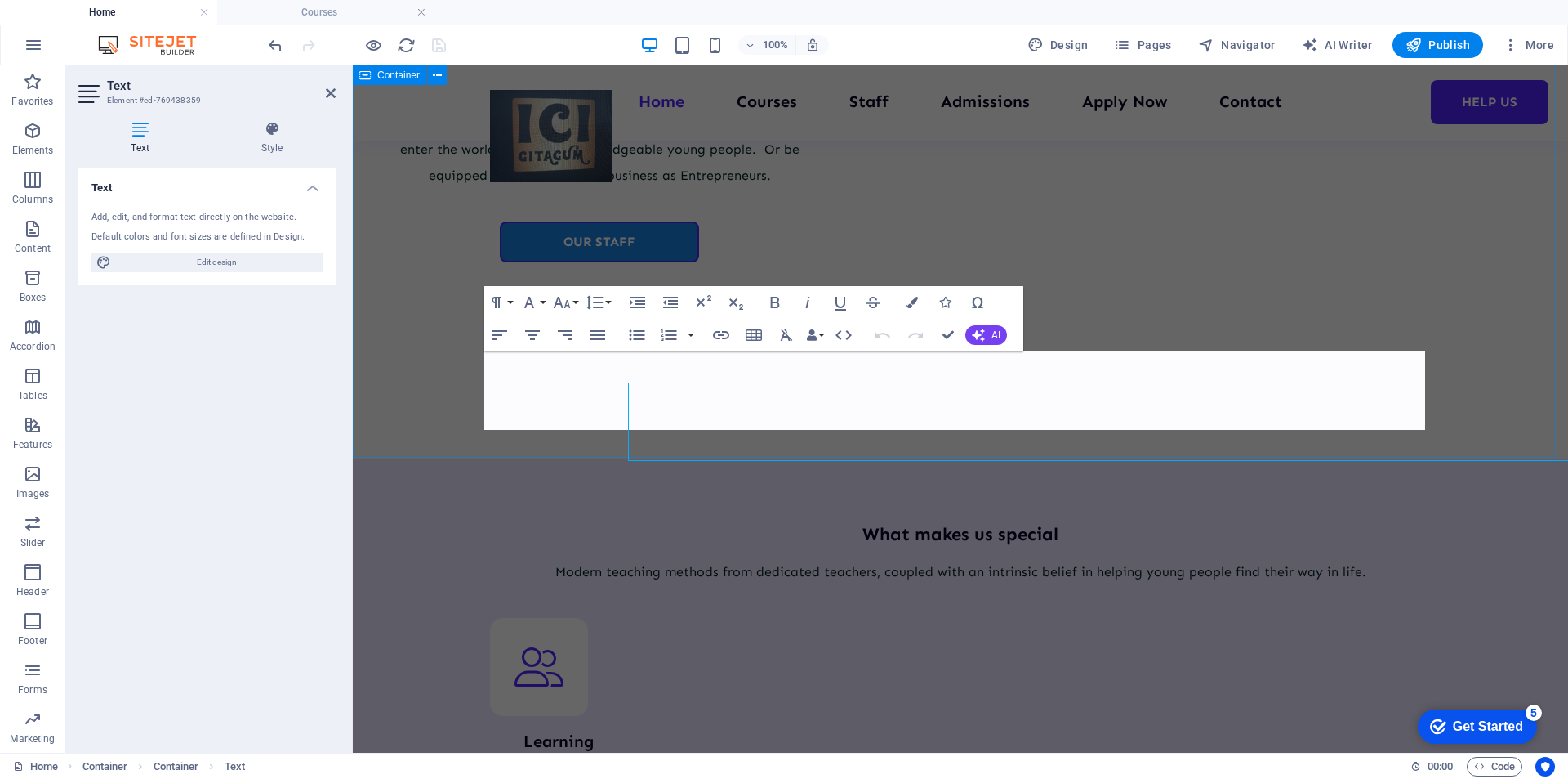
scroll to position [2338, 0]
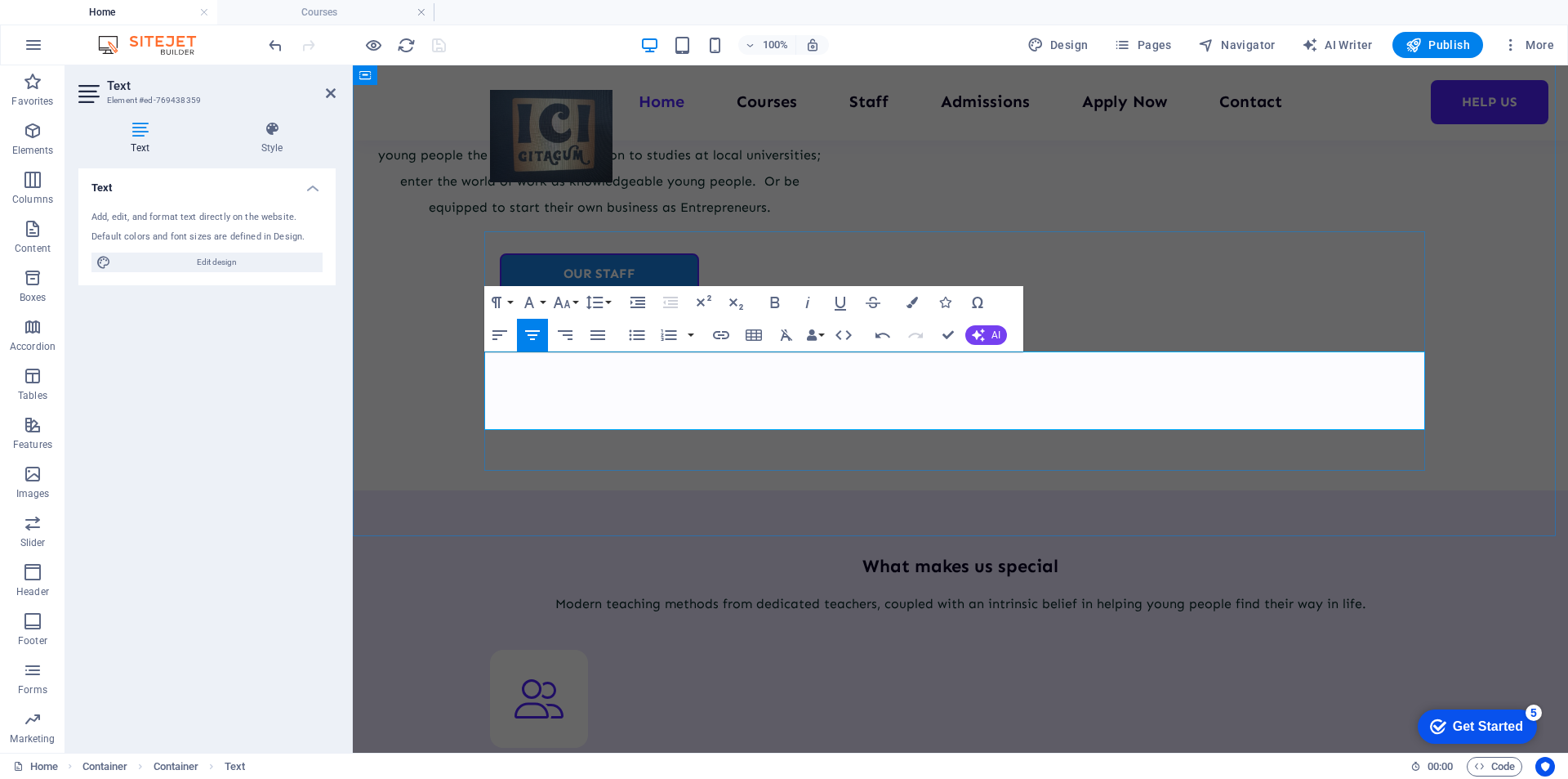
drag, startPoint x: 801, startPoint y: 365, endPoint x: 1354, endPoint y: 427, distance: 556.5
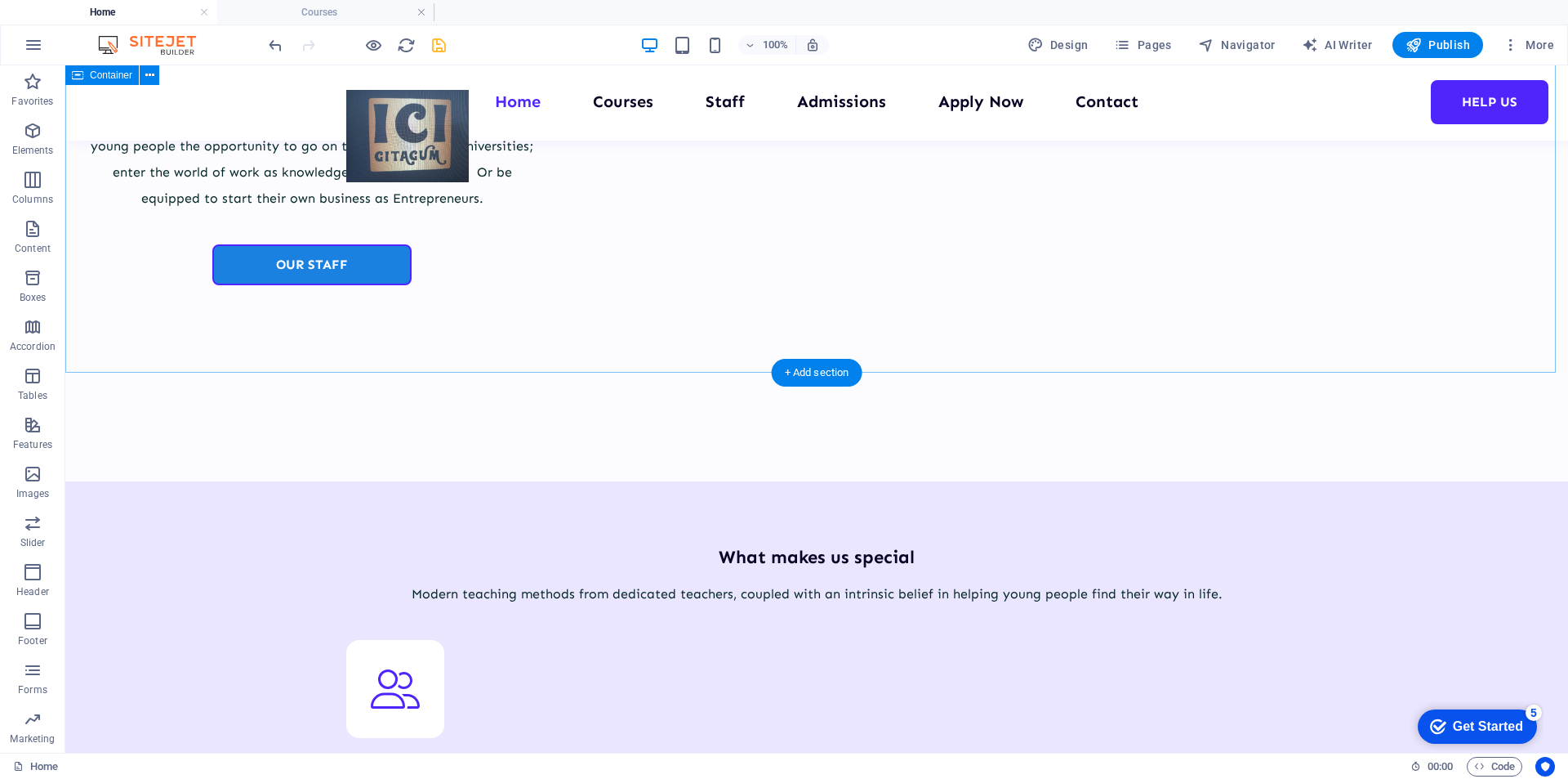
scroll to position [2370, 0]
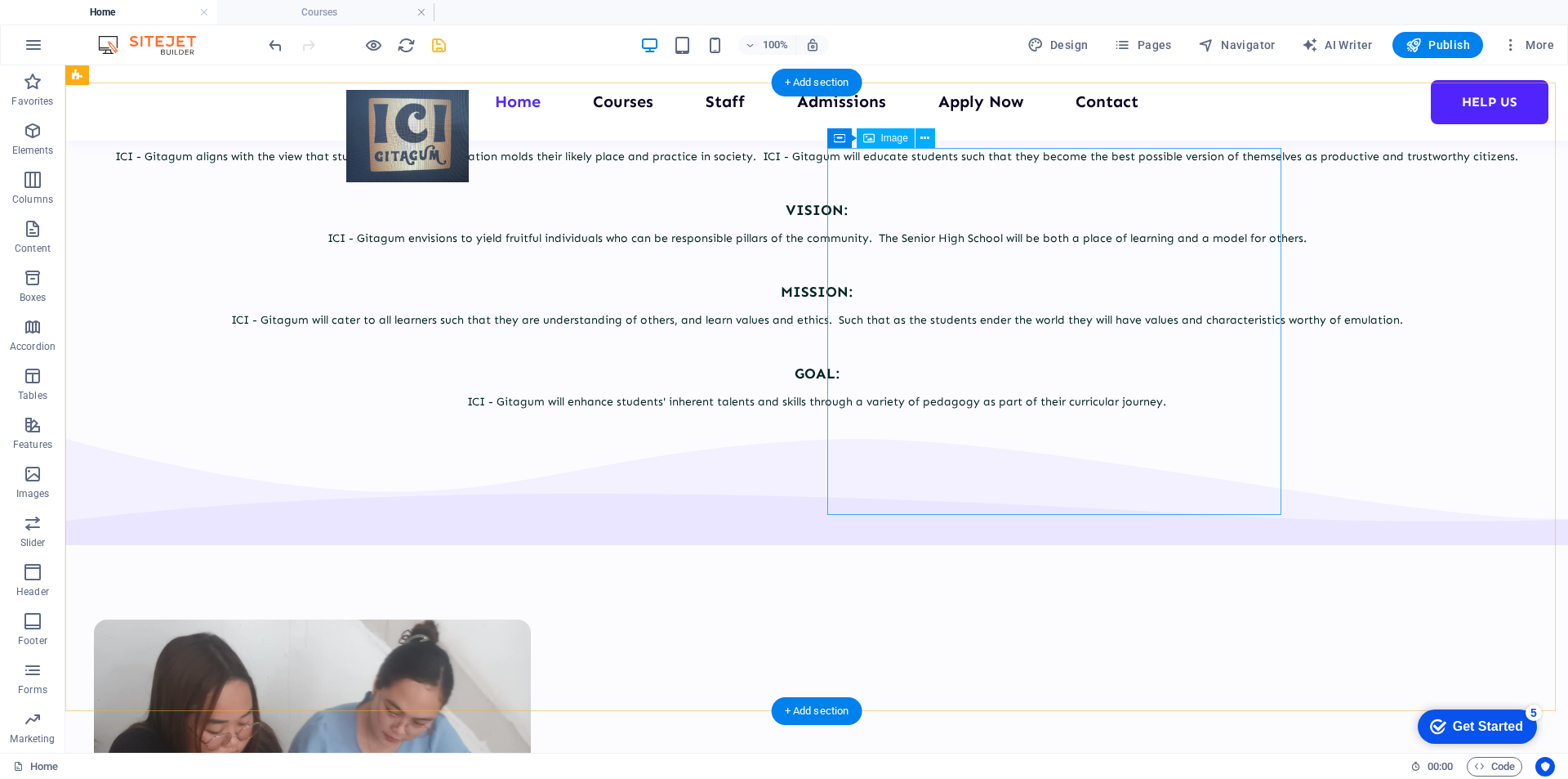
scroll to position [1062, 0]
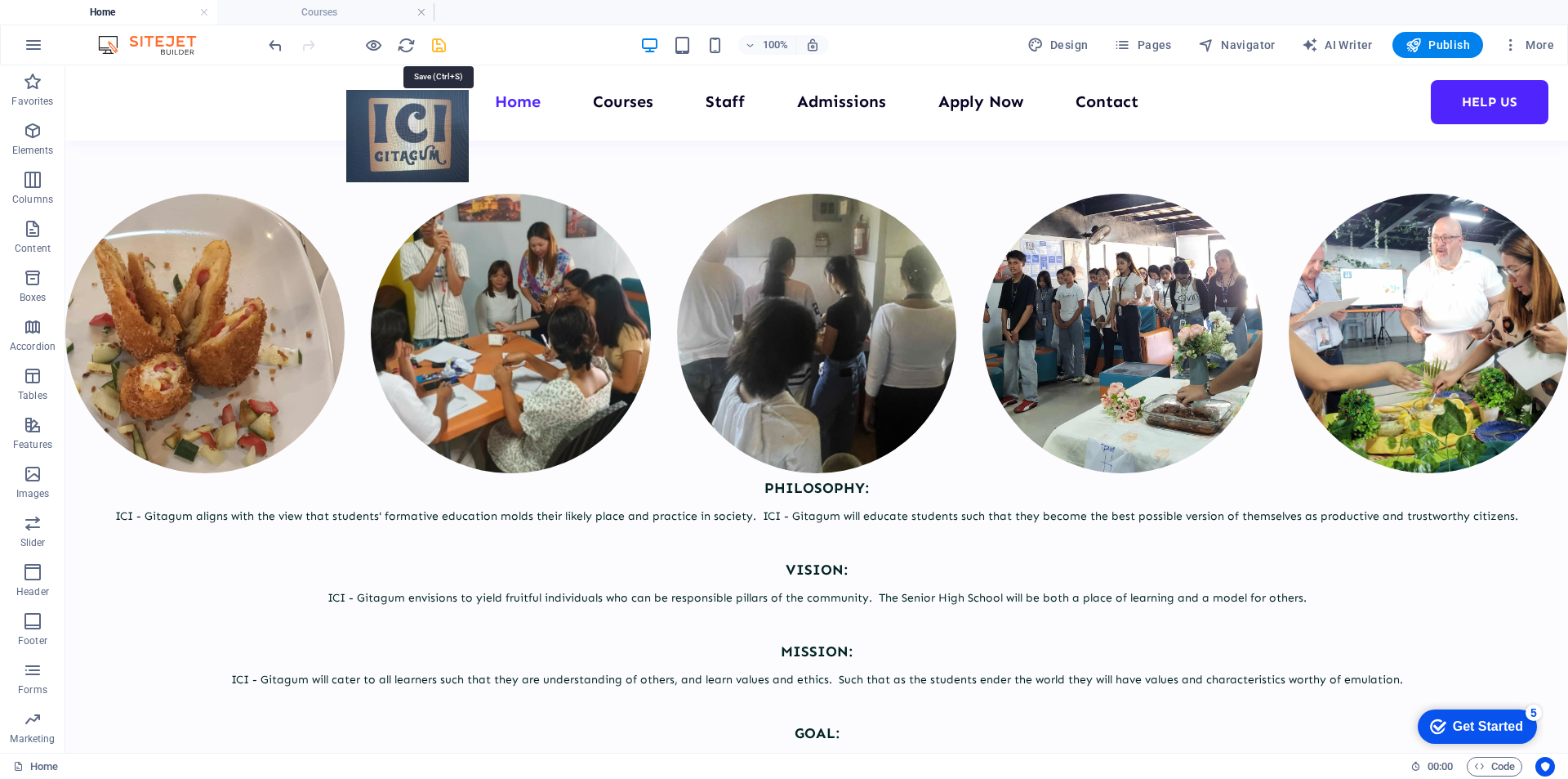
click at [436, 44] on icon "save" at bounding box center [438, 45] width 18 height 19
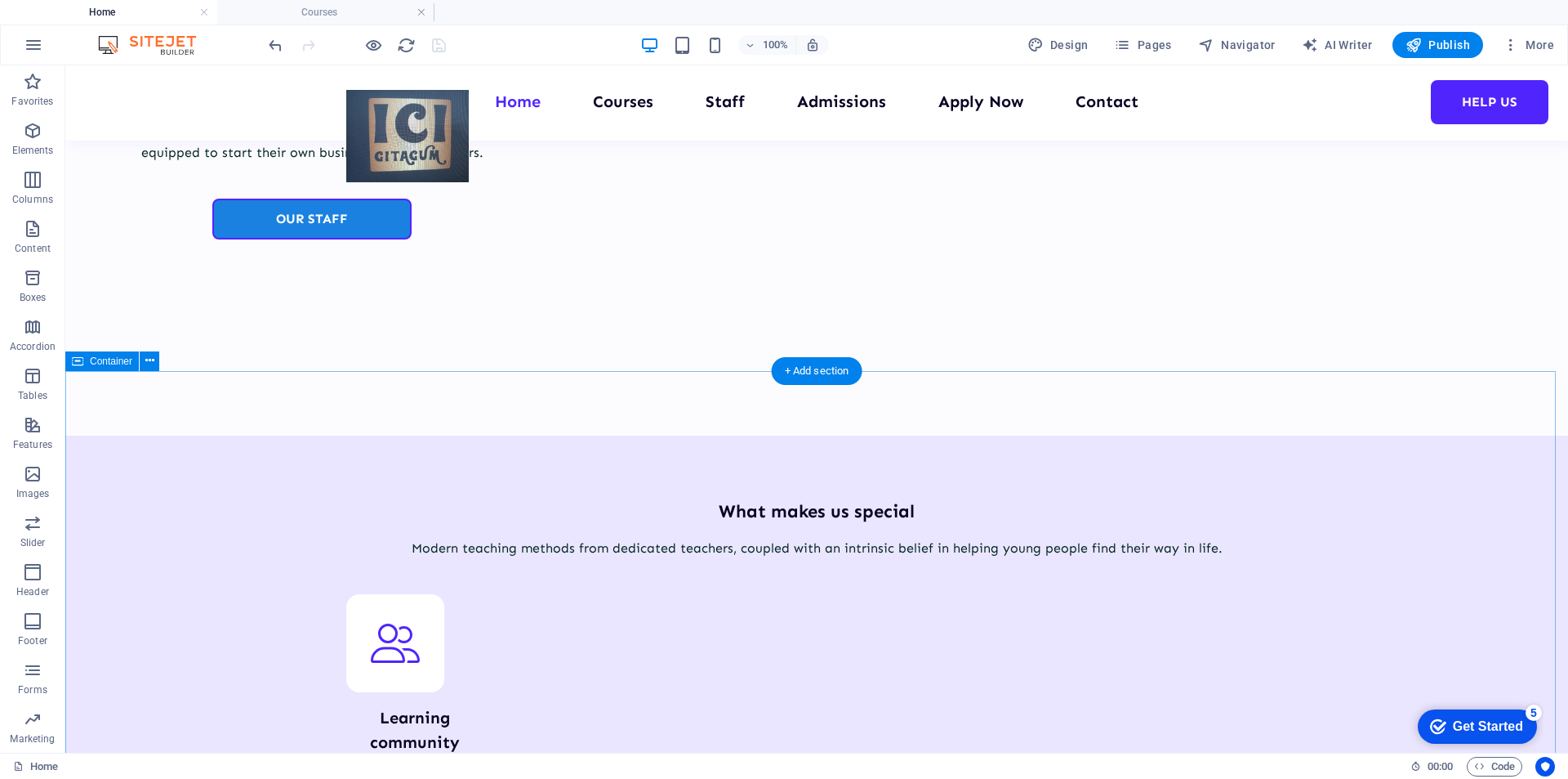
scroll to position [2534, 0]
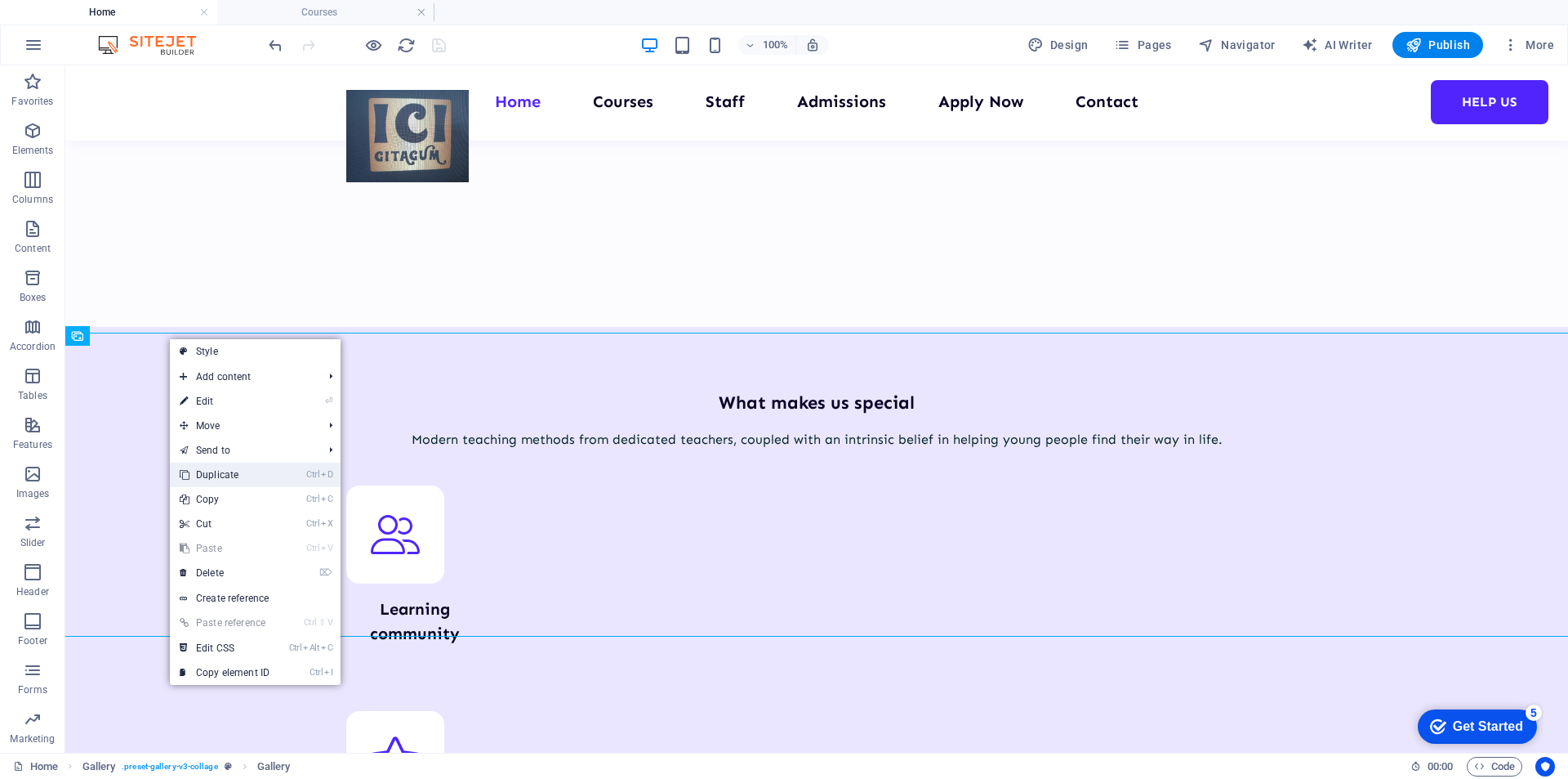
click at [211, 471] on link "Ctrl D Duplicate" at bounding box center [225, 474] width 109 height 24
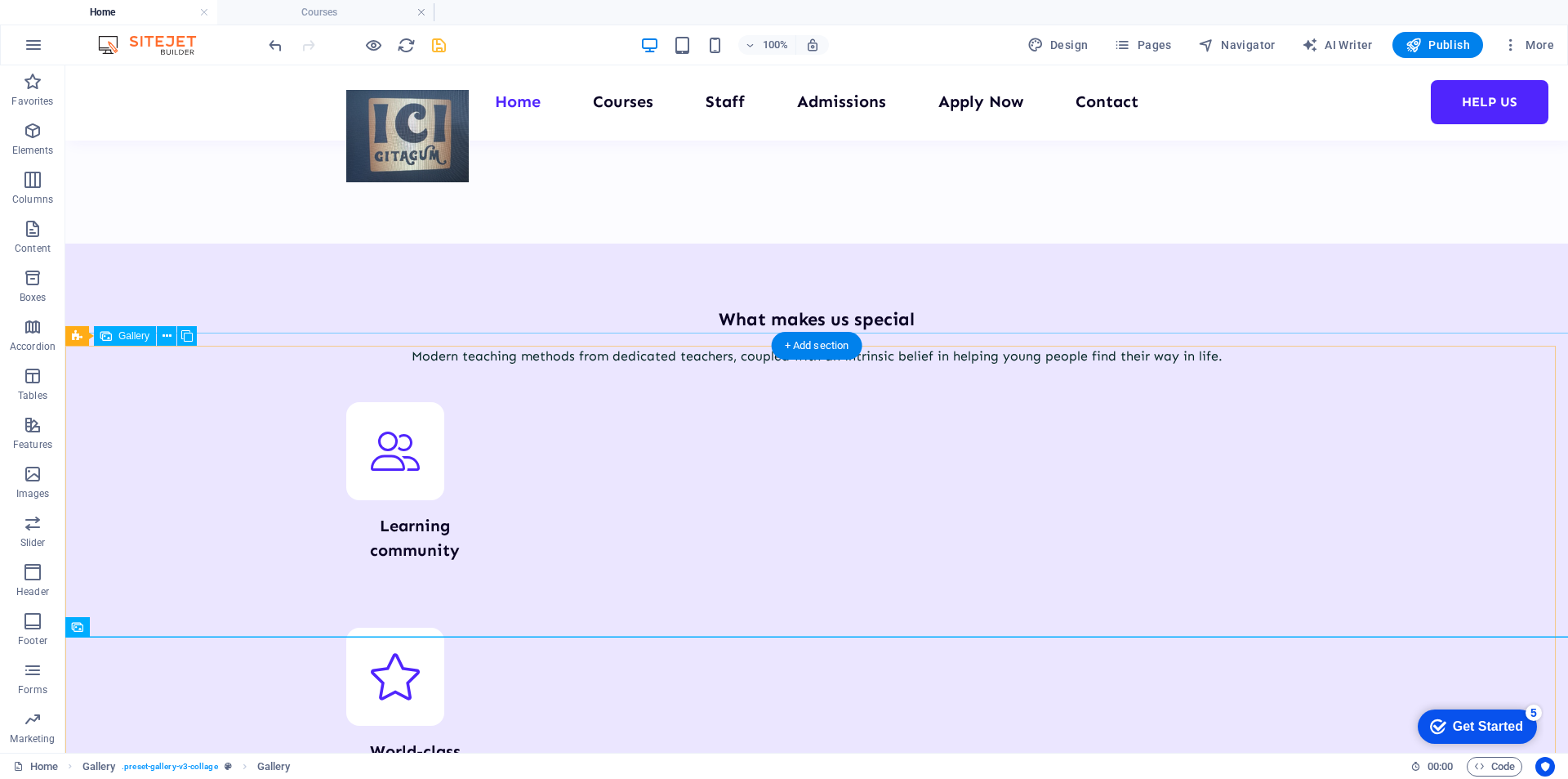
scroll to position [2778, 0]
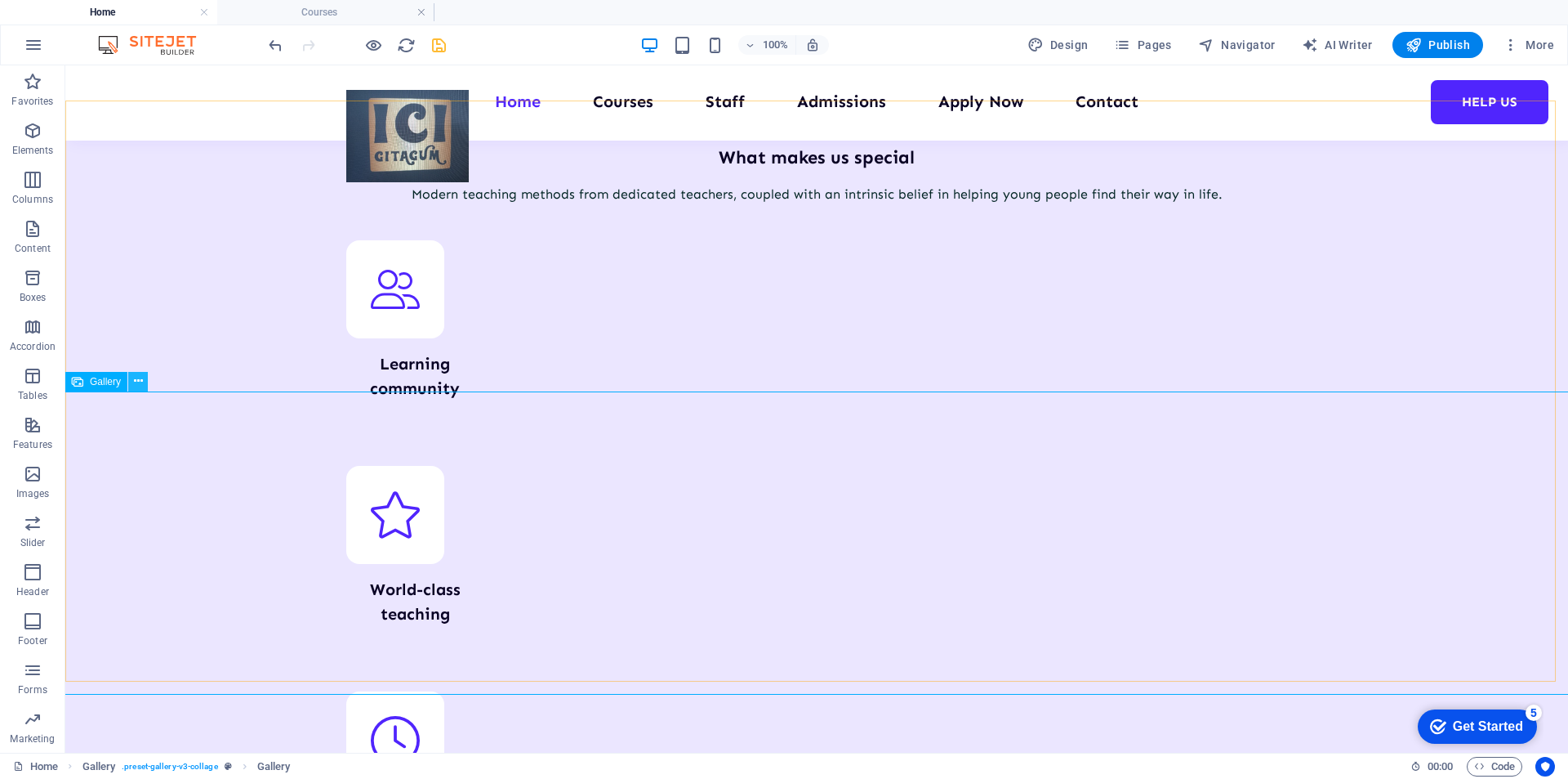
click at [140, 386] on icon at bounding box center [138, 382] width 9 height 18
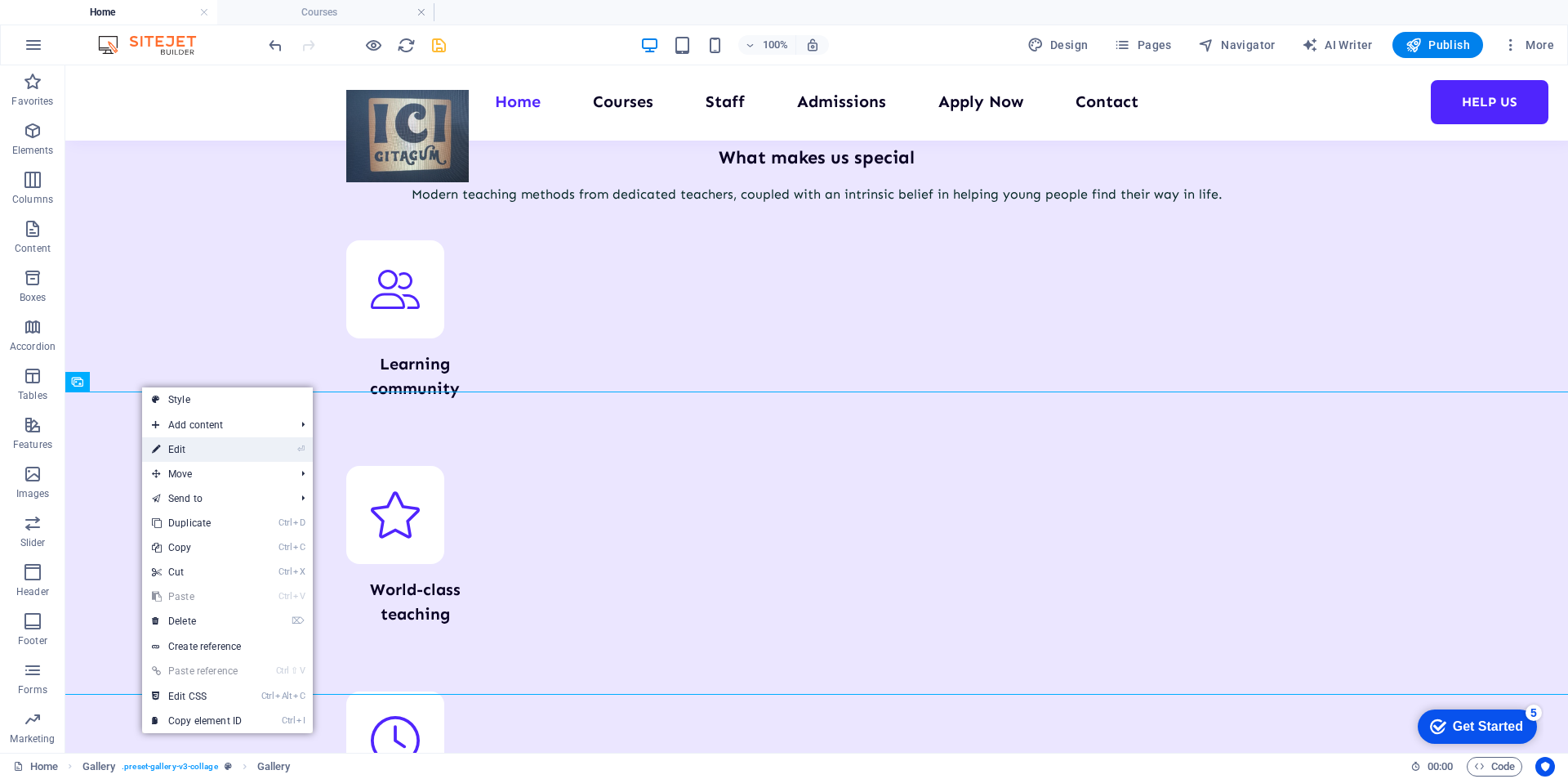
click at [196, 453] on link "⏎ Edit" at bounding box center [197, 449] width 109 height 24
select select "4"
select select "px"
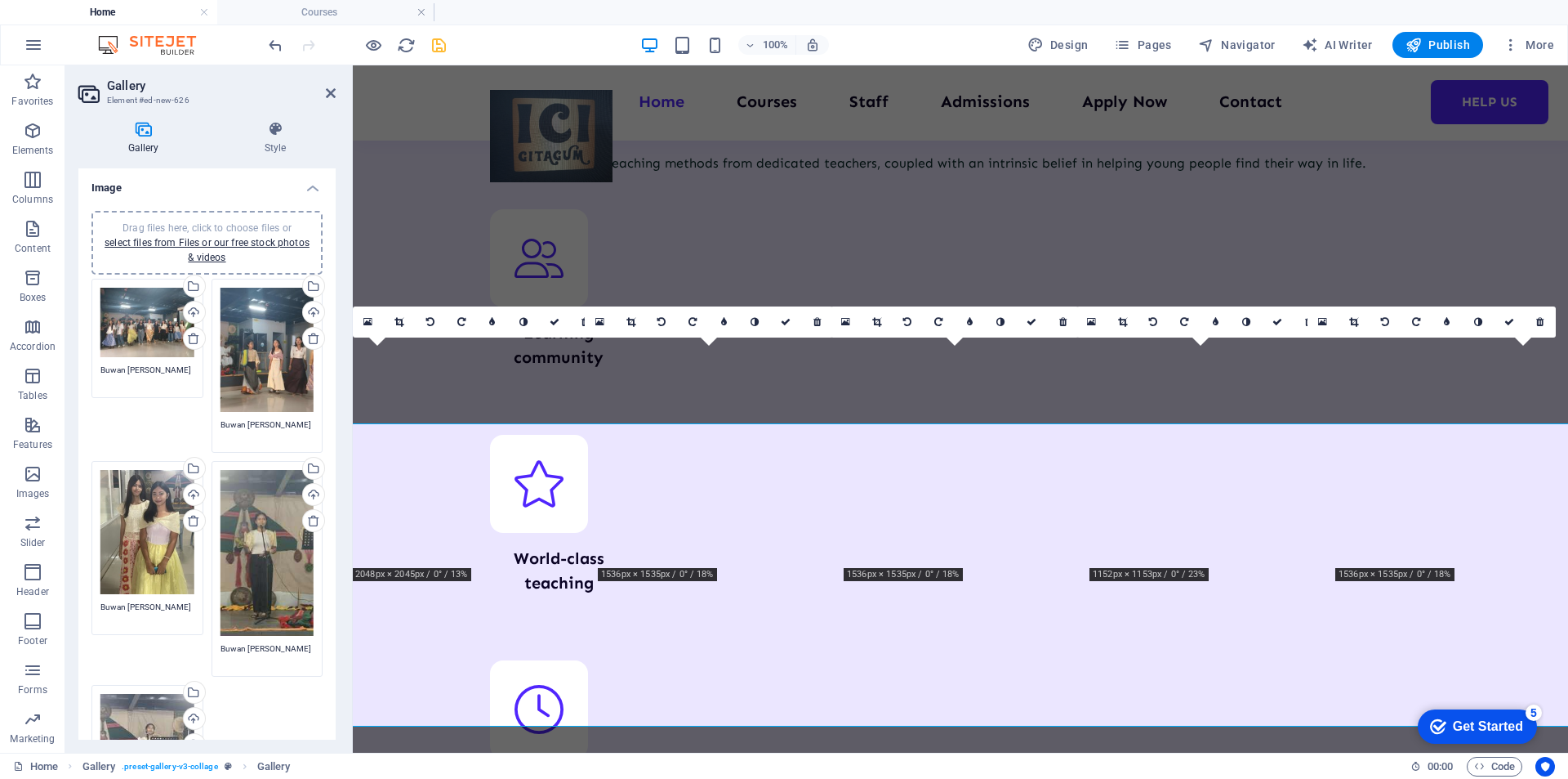
scroll to position [2747, 0]
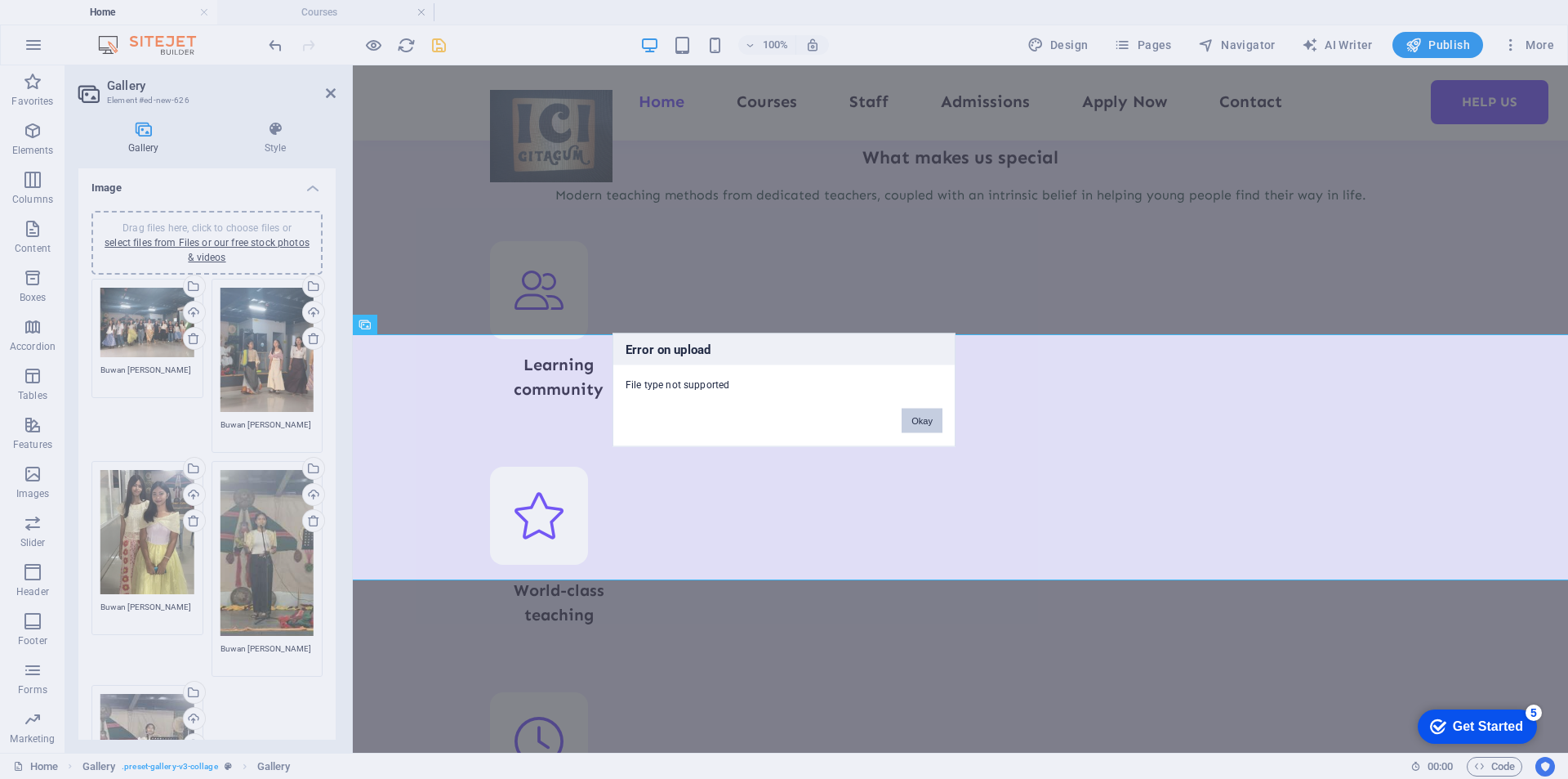
click at [928, 425] on button "Okay" at bounding box center [923, 420] width 41 height 24
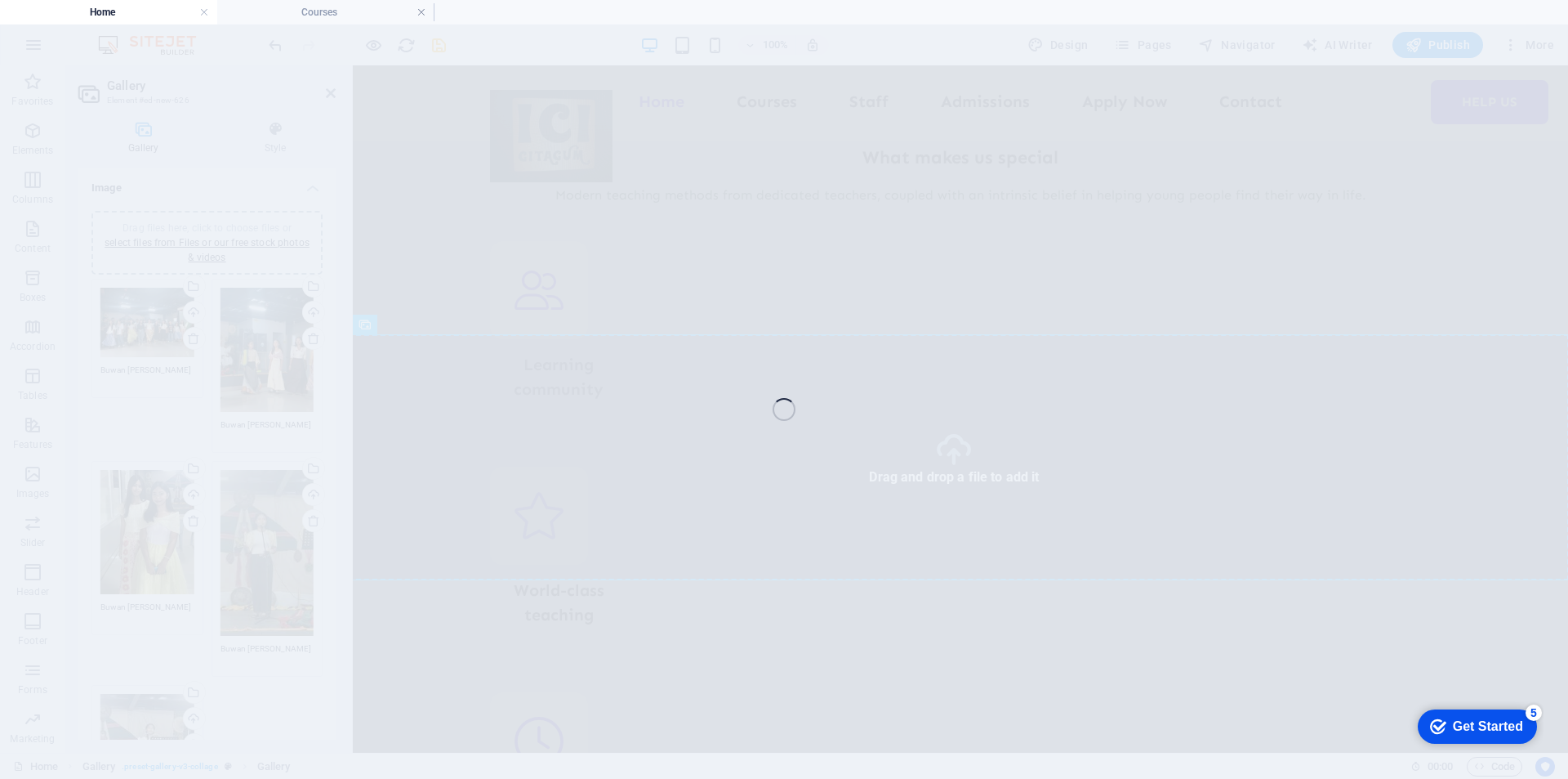
click at [418, 500] on div "Favorites Elements Columns Content Boxes Accordion Tables Features Images Slide…" at bounding box center [784, 409] width 1568 height 687
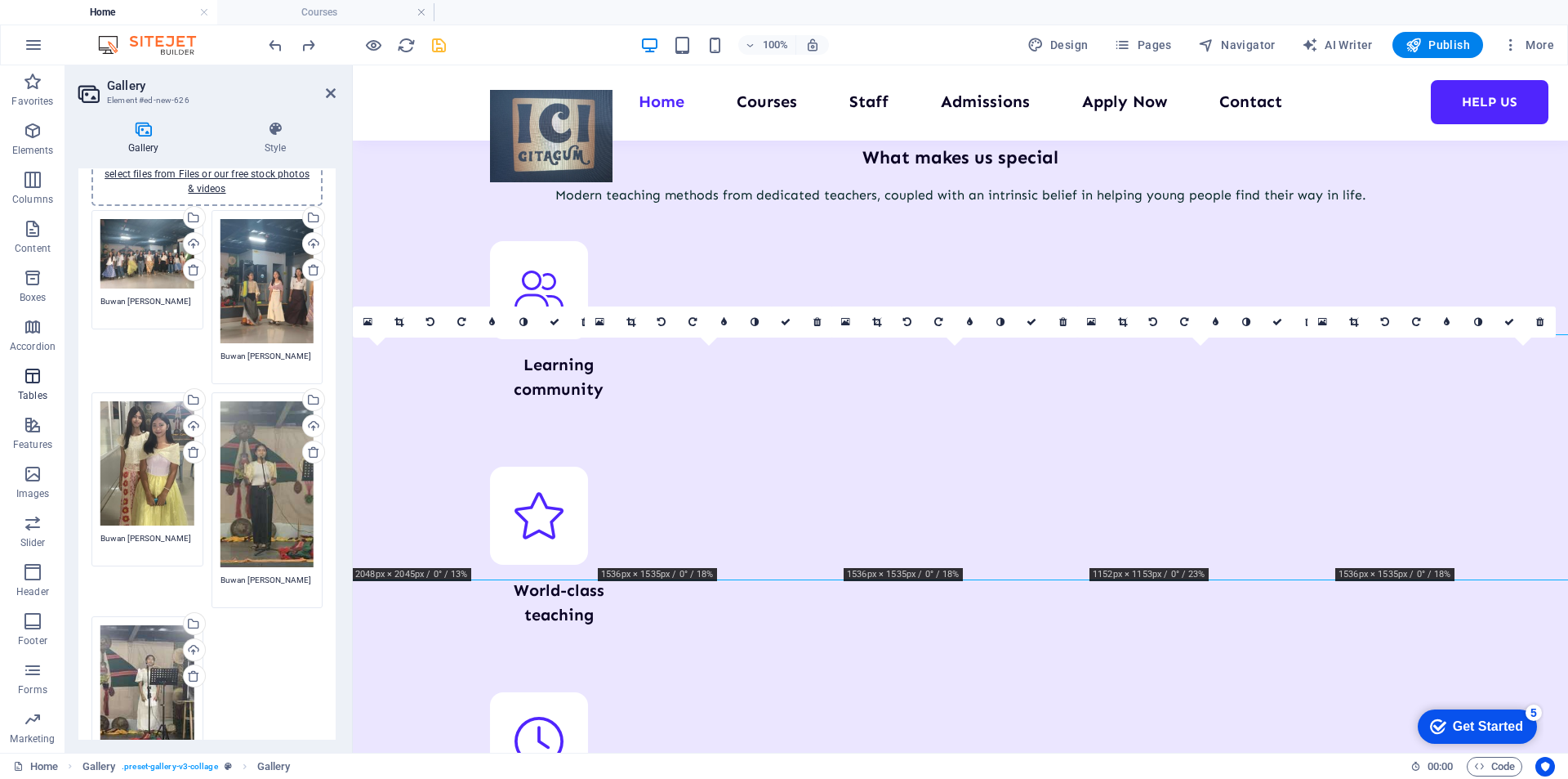
scroll to position [71, 0]
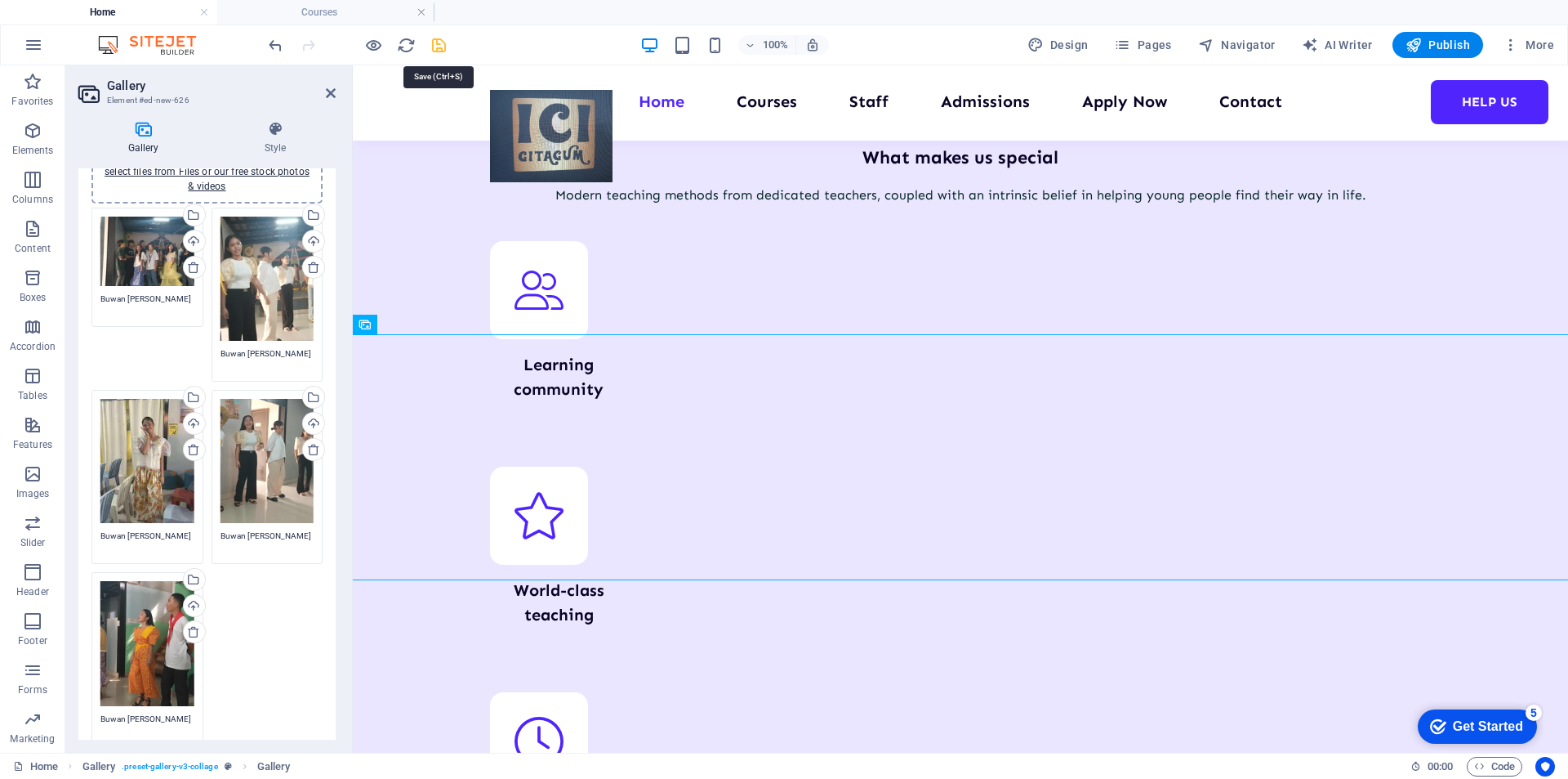
click at [434, 41] on icon "save" at bounding box center [438, 45] width 18 height 19
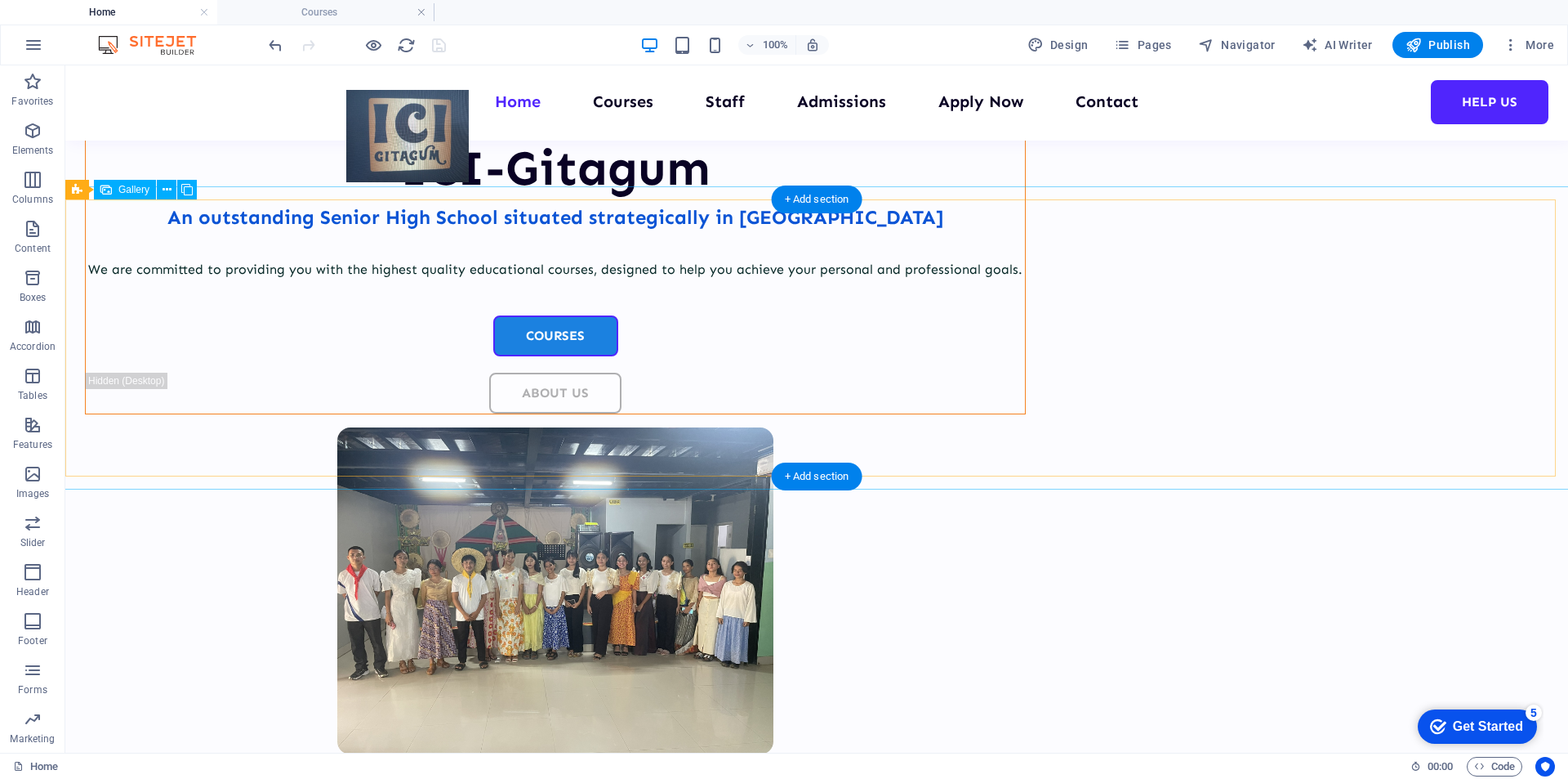
scroll to position [572, 0]
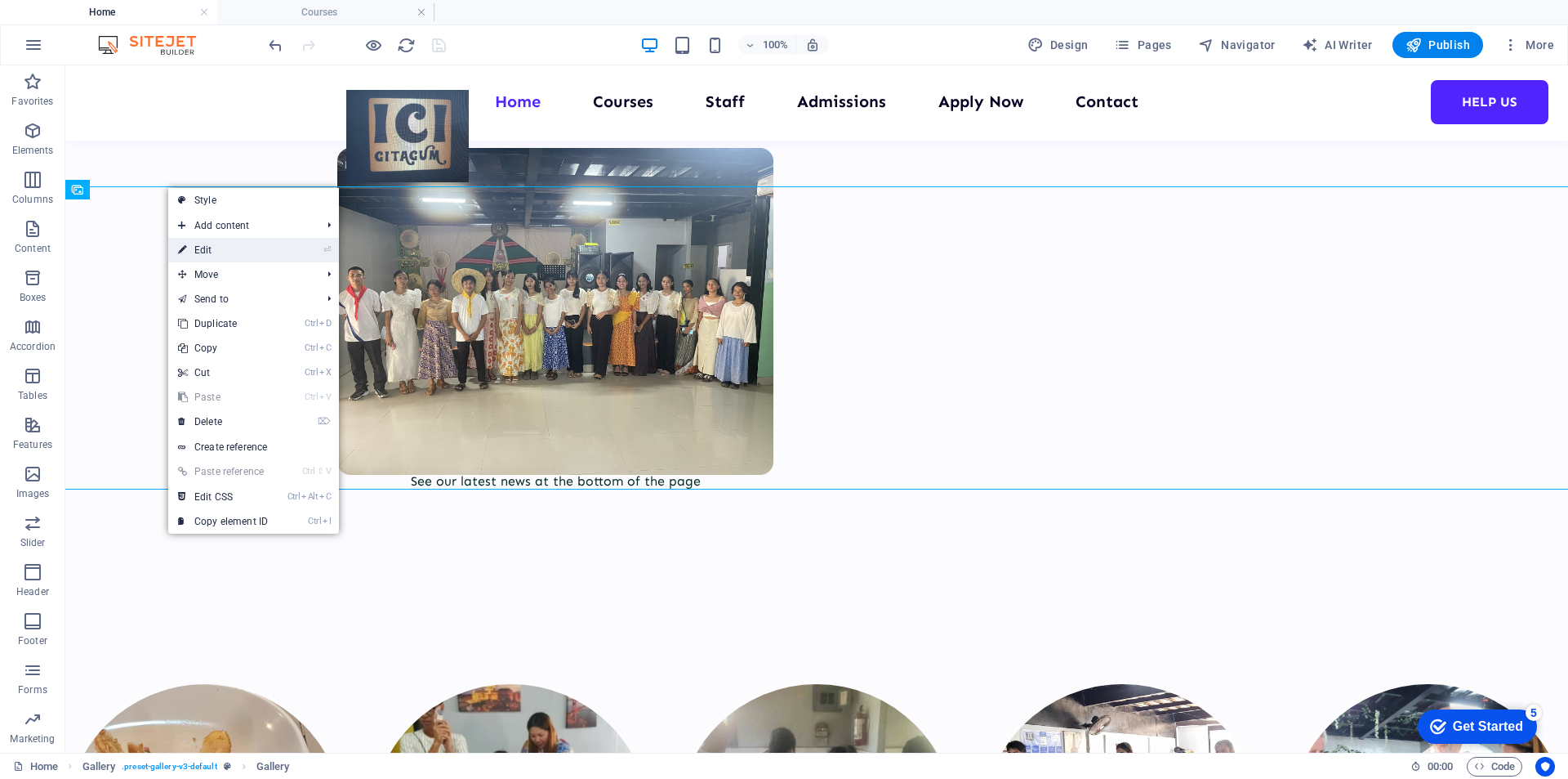
click at [211, 251] on link "⏎ Edit" at bounding box center [223, 249] width 109 height 24
select select "4"
select select "px"
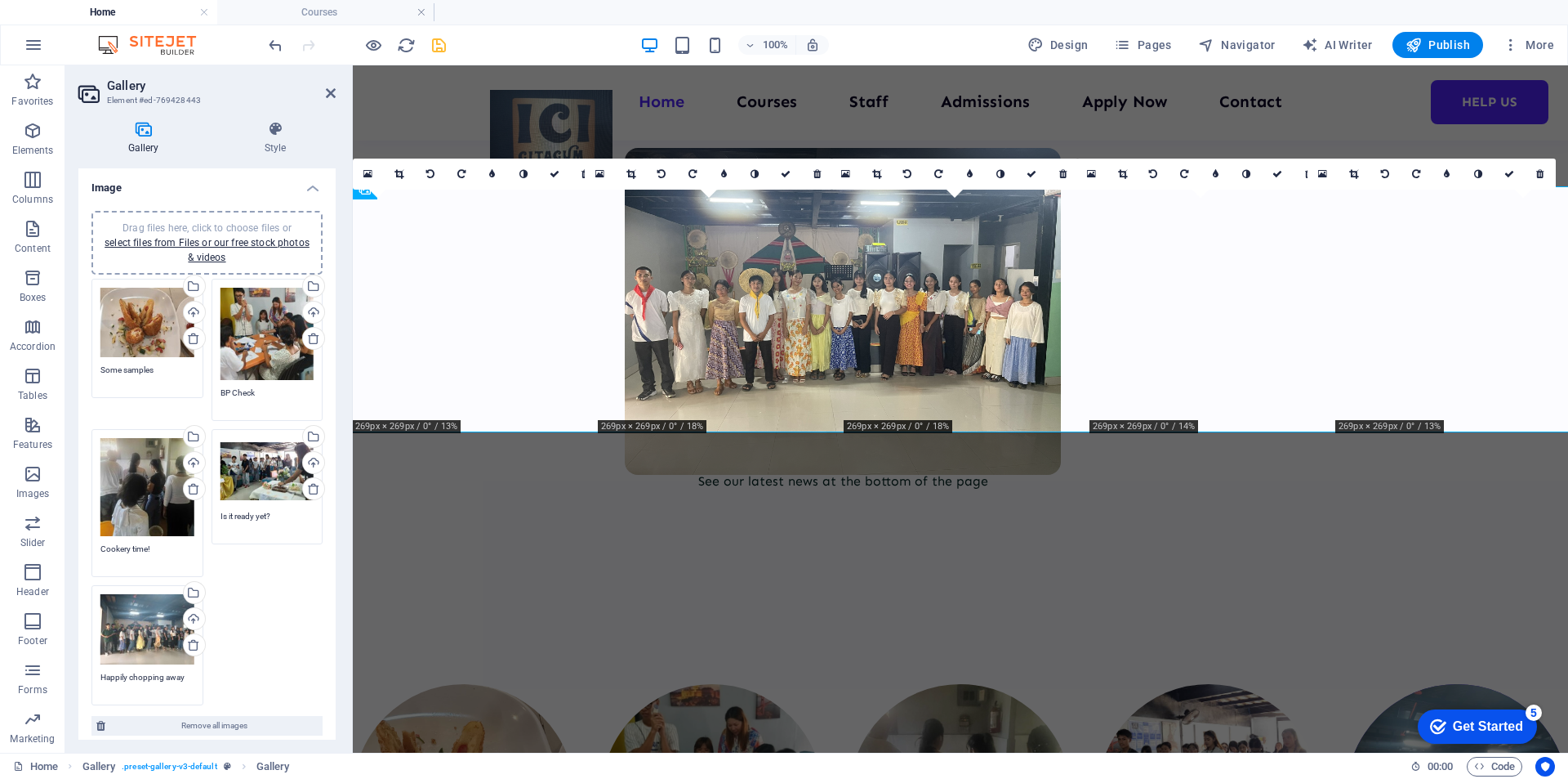
click at [155, 672] on textarea "Happily chopping away" at bounding box center [147, 683] width 94 height 24
drag, startPoint x: 184, startPoint y: 671, endPoint x: 86, endPoint y: 671, distance: 98.0
click at [86, 671] on div "Drag files here, click to choose files or select files from Files or our free s…" at bounding box center [207, 479] width 257 height 563
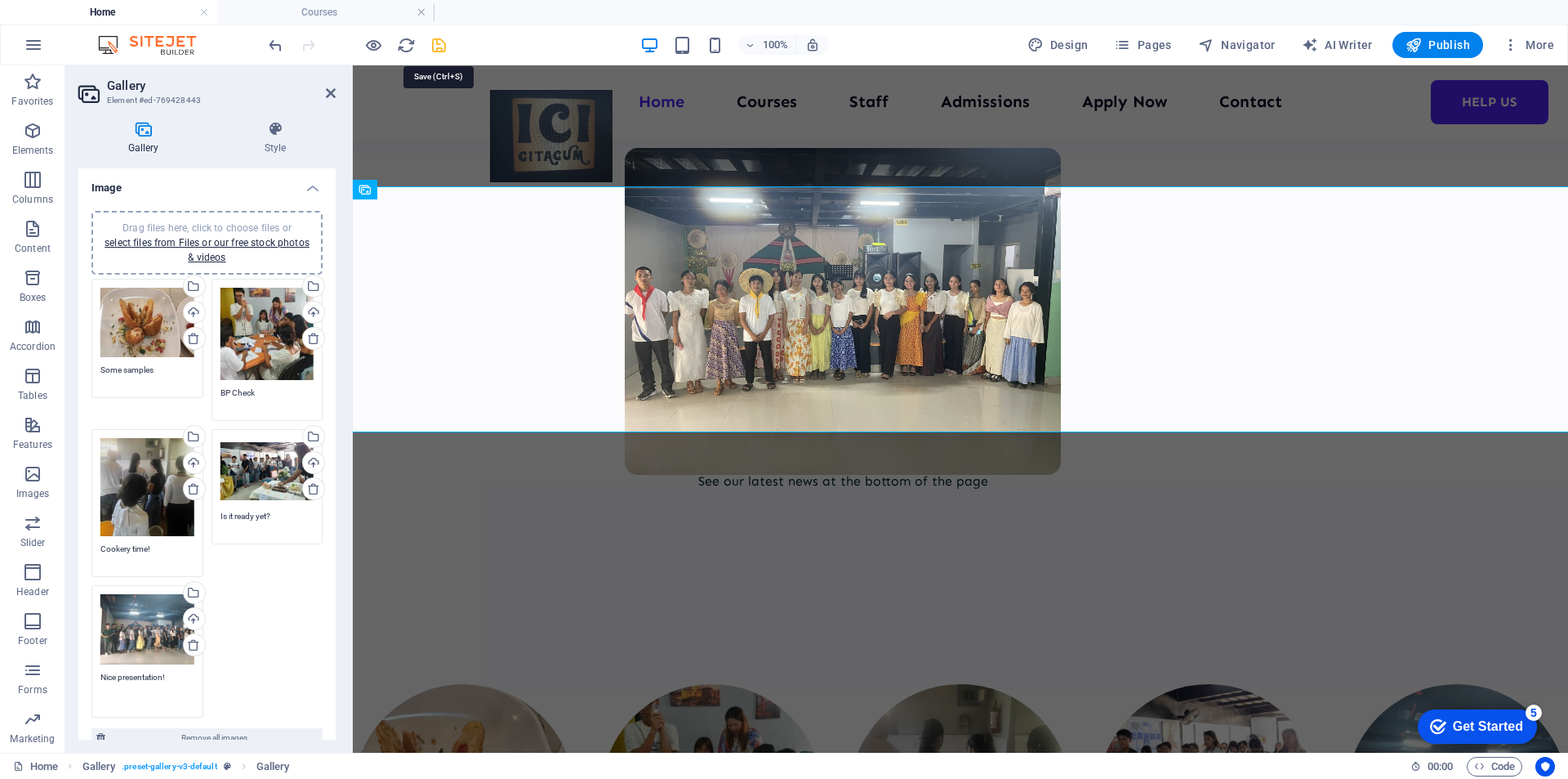
type textarea "Nice presentation!"
click at [437, 45] on icon "save" at bounding box center [438, 45] width 18 height 19
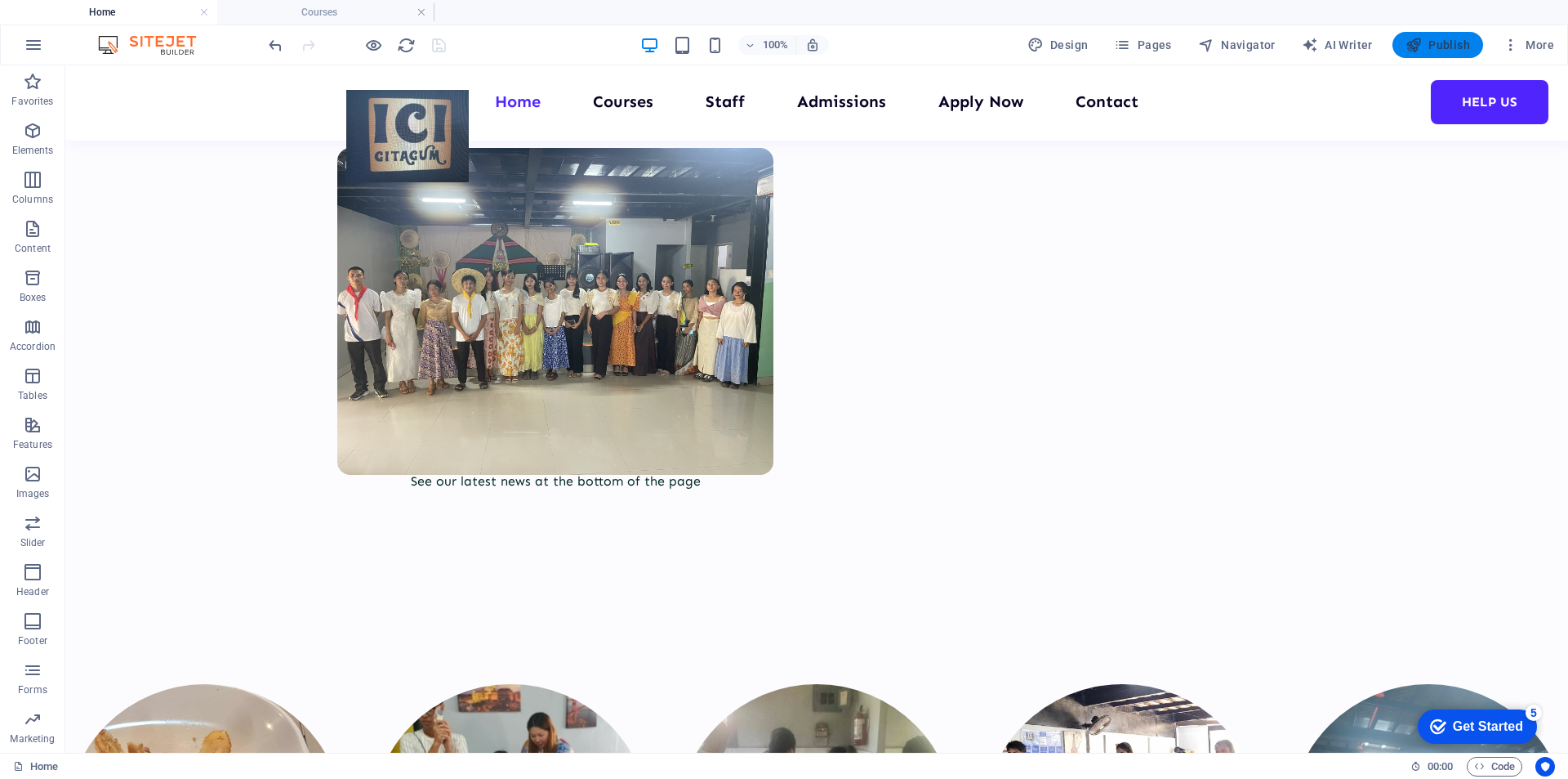
click at [1443, 49] on span "Publish" at bounding box center [1438, 45] width 64 height 17
